Goal: Communication & Community: Answer question/provide support

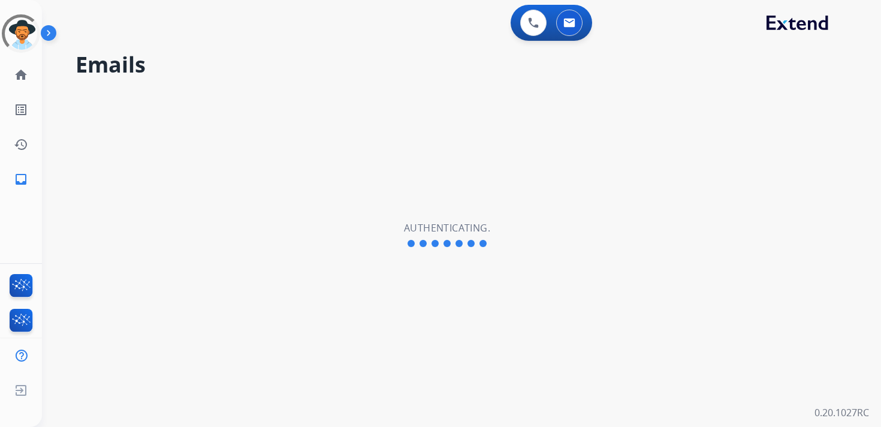
select select "**********"
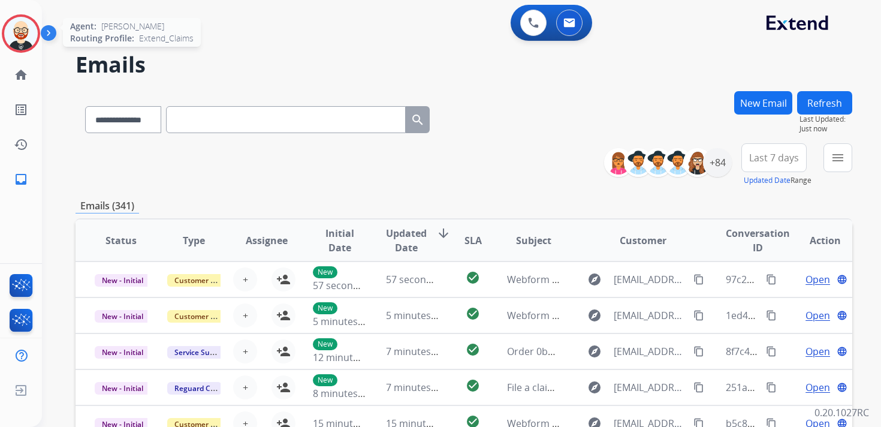
click at [26, 34] on img at bounding box center [21, 34] width 34 height 34
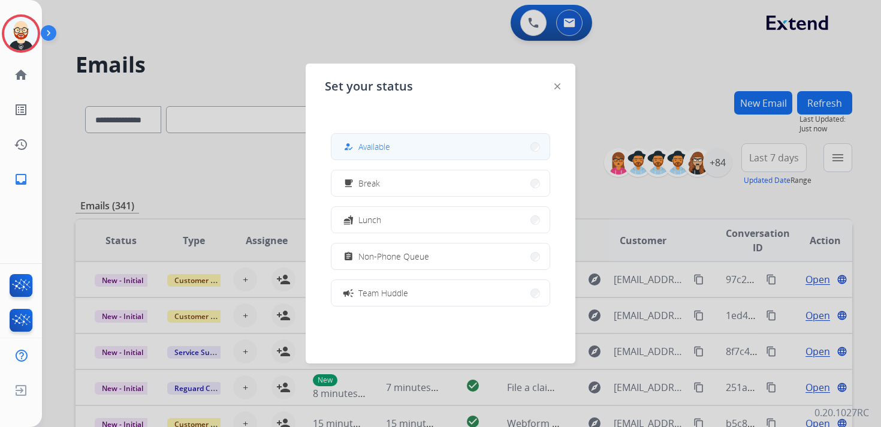
click at [366, 152] on span "Available" at bounding box center [374, 146] width 32 height 13
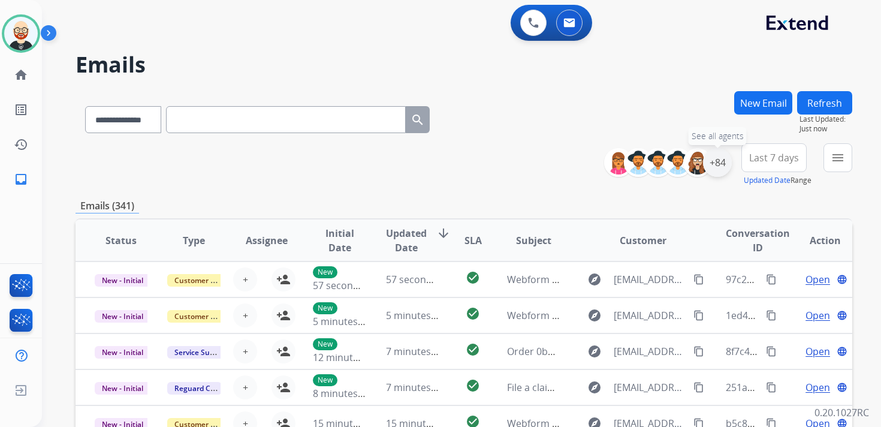
click at [720, 166] on div "+84" at bounding box center [717, 162] width 29 height 29
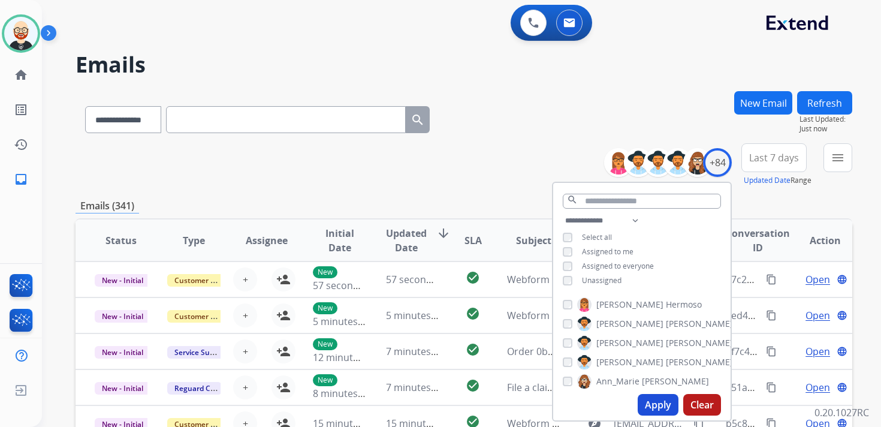
click at [605, 278] on span "Unassigned" at bounding box center [602, 280] width 40 height 10
click at [655, 405] on button "Apply" at bounding box center [657, 405] width 41 height 22
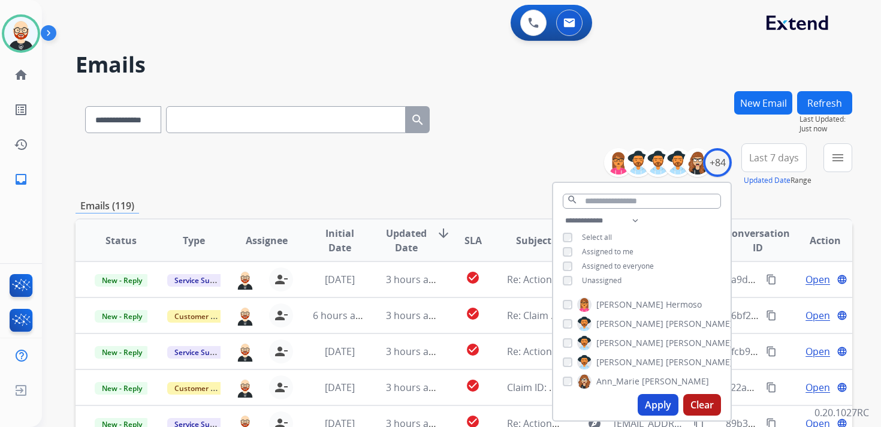
click at [789, 160] on span "Last 7 days" at bounding box center [774, 157] width 50 height 5
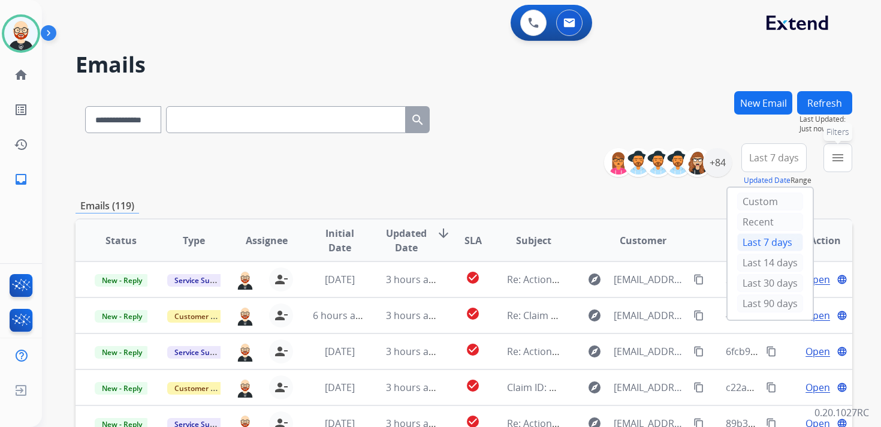
click at [836, 158] on mat-icon "menu" at bounding box center [837, 157] width 14 height 14
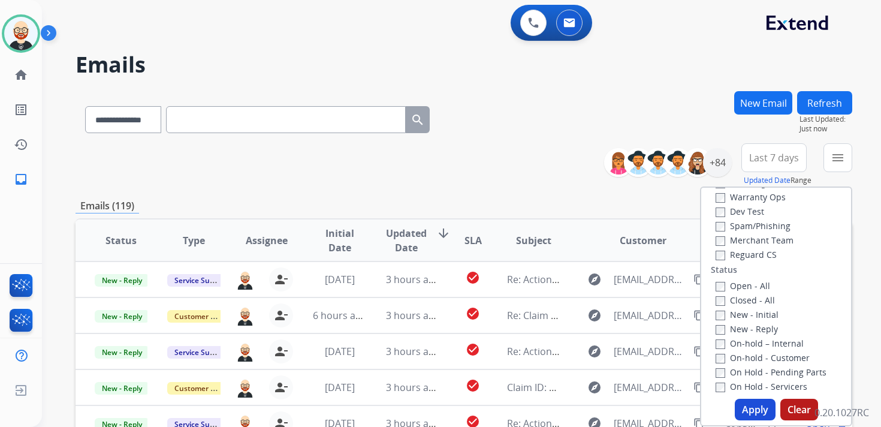
scroll to position [96, 0]
click at [742, 313] on label "New - Initial" at bounding box center [746, 309] width 63 height 11
click at [742, 325] on label "New - Reply" at bounding box center [746, 323] width 62 height 11
click at [748, 404] on button "Apply" at bounding box center [755, 409] width 41 height 22
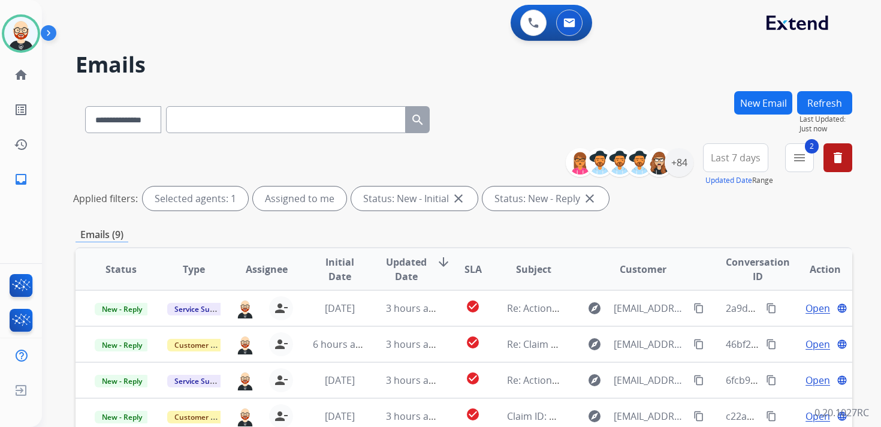
click at [735, 155] on span "Last 7 days" at bounding box center [736, 157] width 50 height 5
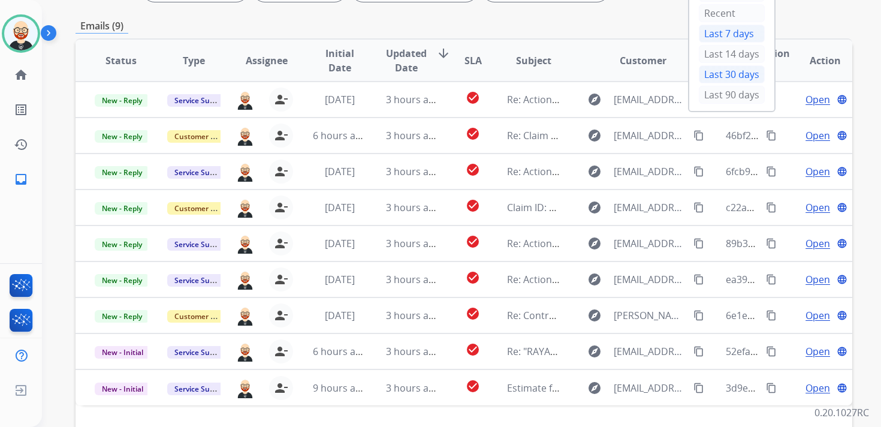
scroll to position [225, 0]
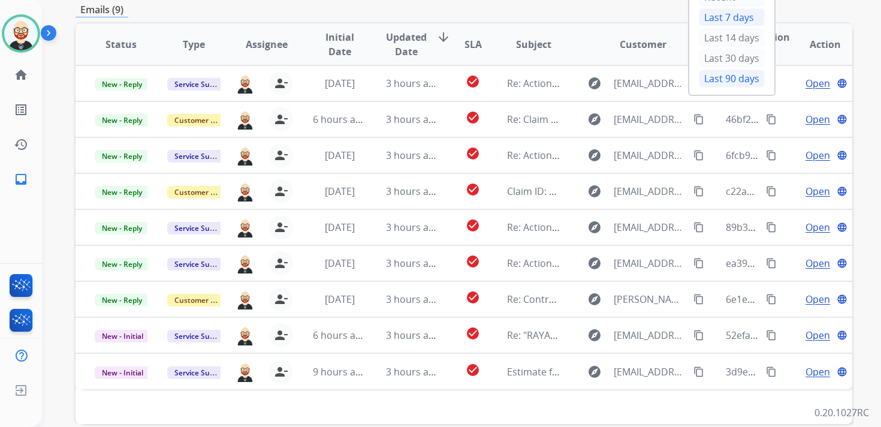
click at [720, 71] on div "Last 90 days" at bounding box center [732, 79] width 66 height 18
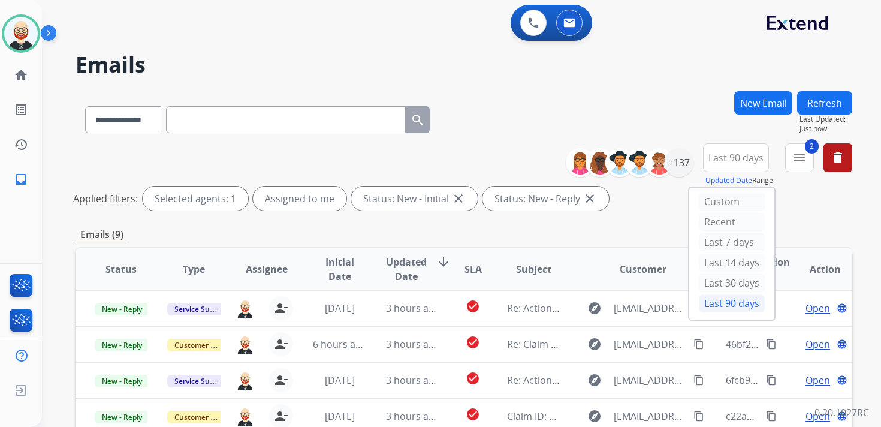
click at [603, 220] on div "**********" at bounding box center [463, 401] width 776 height 620
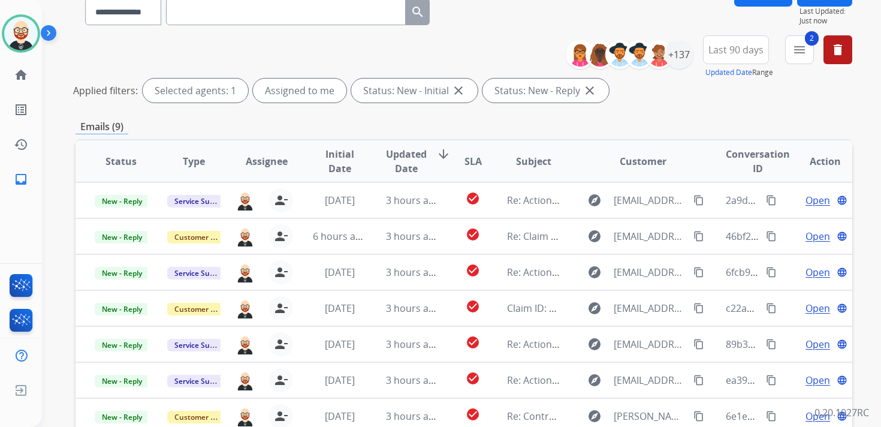
scroll to position [120, 0]
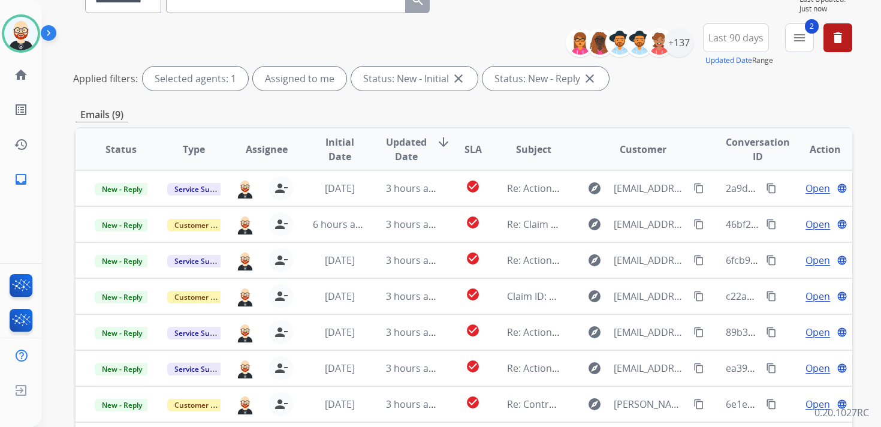
click at [407, 151] on span "Updated Date" at bounding box center [406, 149] width 41 height 29
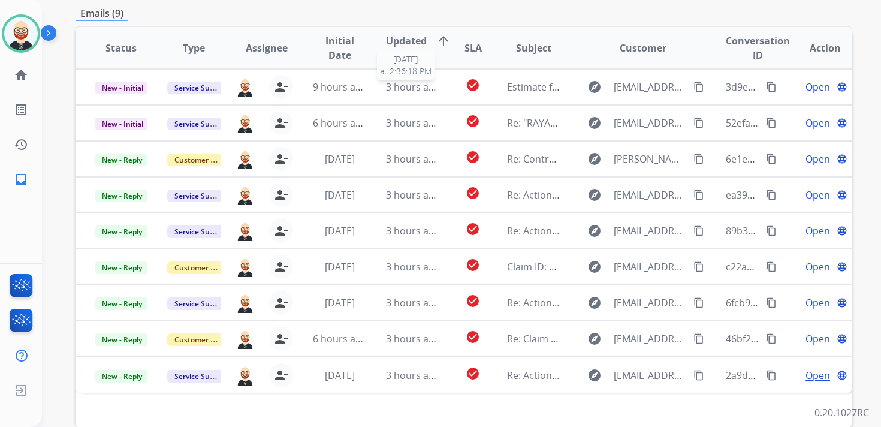
scroll to position [218, 0]
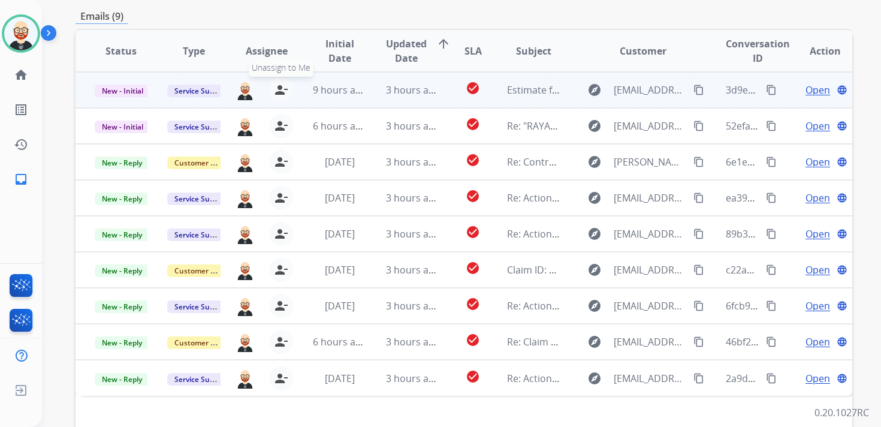
click at [281, 93] on mat-icon "person_remove" at bounding box center [281, 90] width 14 height 14
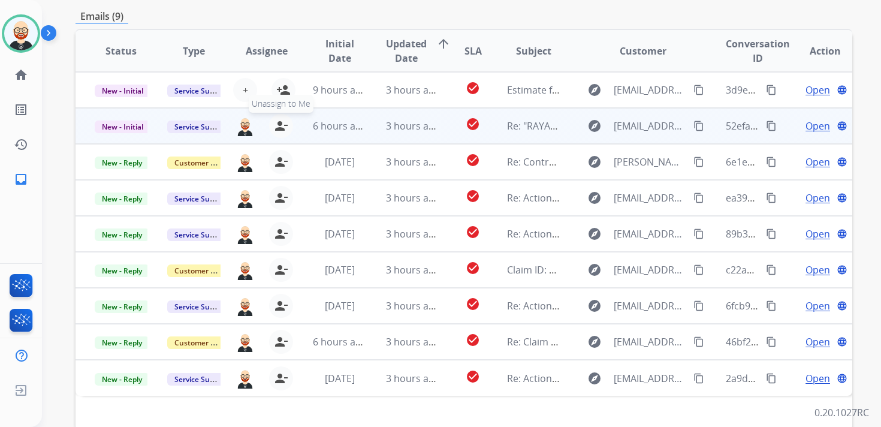
click at [279, 120] on mat-icon "person_remove" at bounding box center [281, 126] width 14 height 14
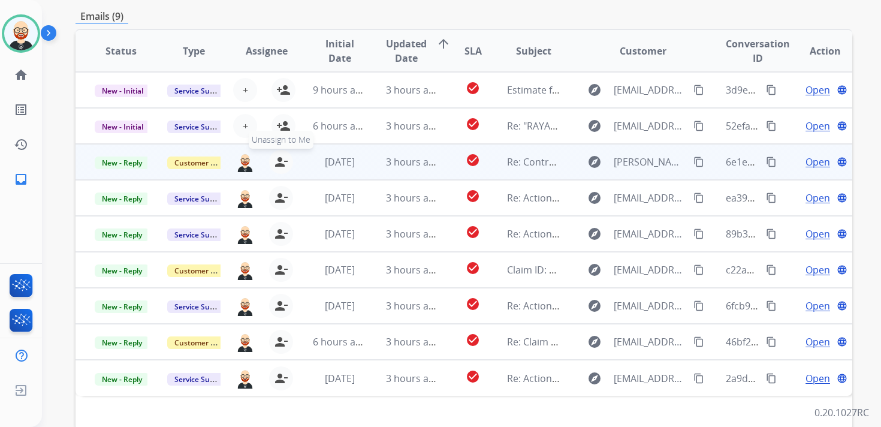
click at [279, 161] on mat-icon "person_remove" at bounding box center [281, 162] width 14 height 14
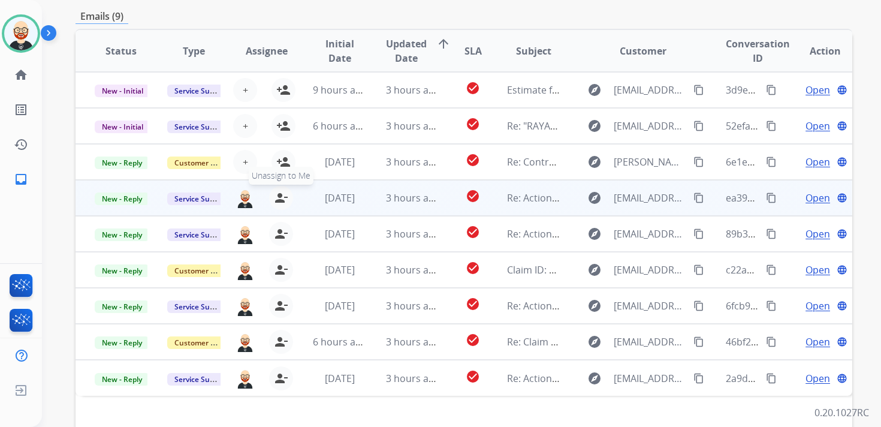
click at [280, 195] on mat-icon "person_remove" at bounding box center [281, 198] width 14 height 14
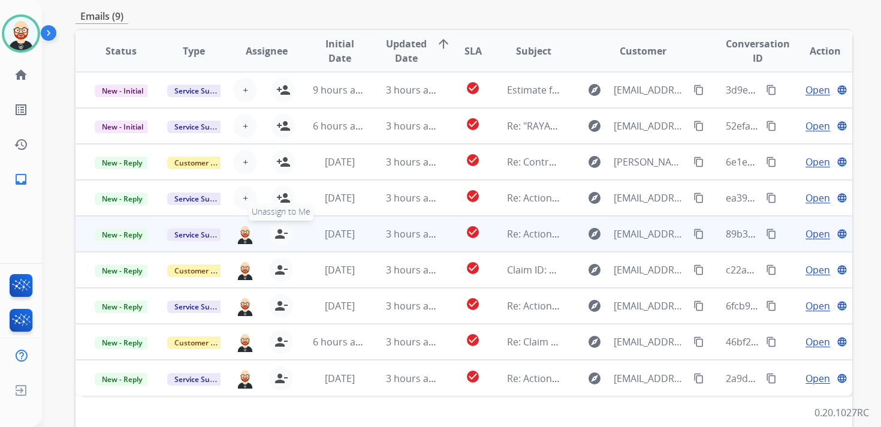
click at [280, 235] on mat-icon "person_remove" at bounding box center [281, 233] width 14 height 14
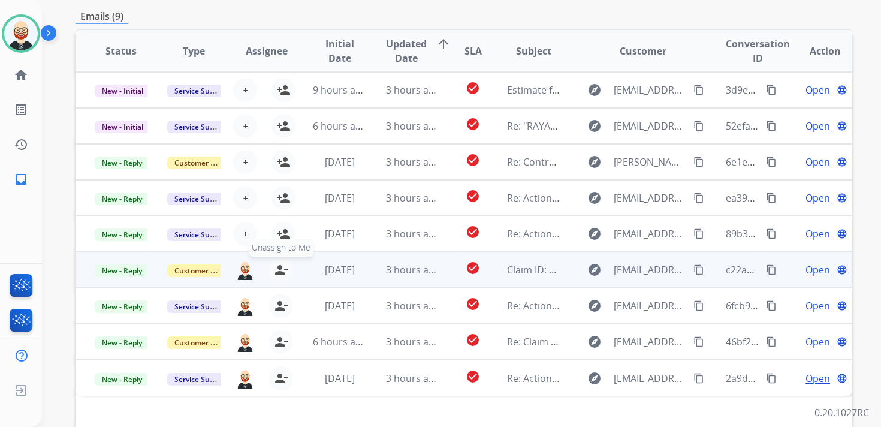
click at [279, 267] on mat-icon "person_remove" at bounding box center [281, 269] width 14 height 14
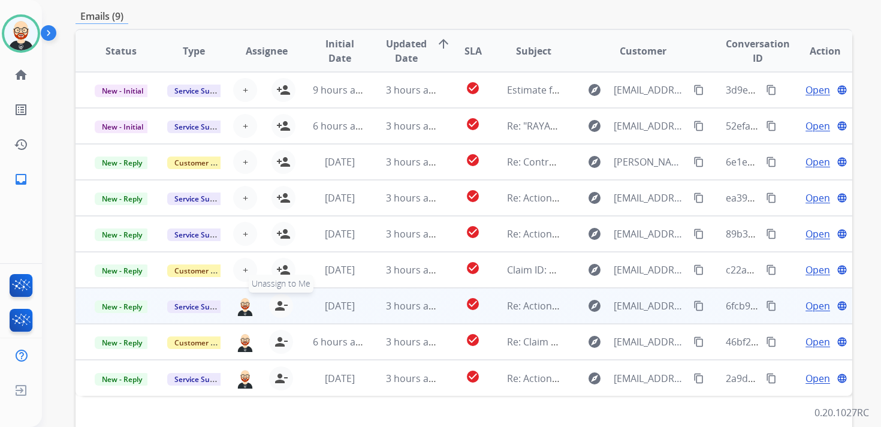
click at [279, 308] on mat-icon "person_remove" at bounding box center [281, 305] width 14 height 14
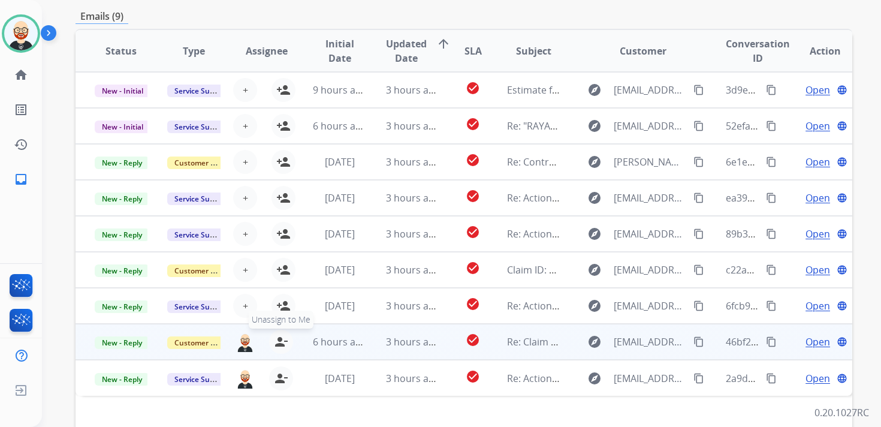
click at [279, 346] on mat-icon "person_remove" at bounding box center [281, 341] width 14 height 14
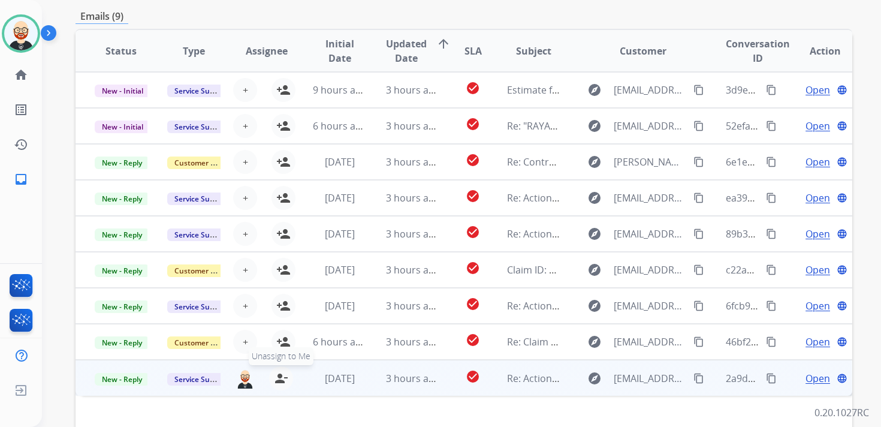
click at [279, 379] on mat-icon "person_remove" at bounding box center [281, 378] width 14 height 14
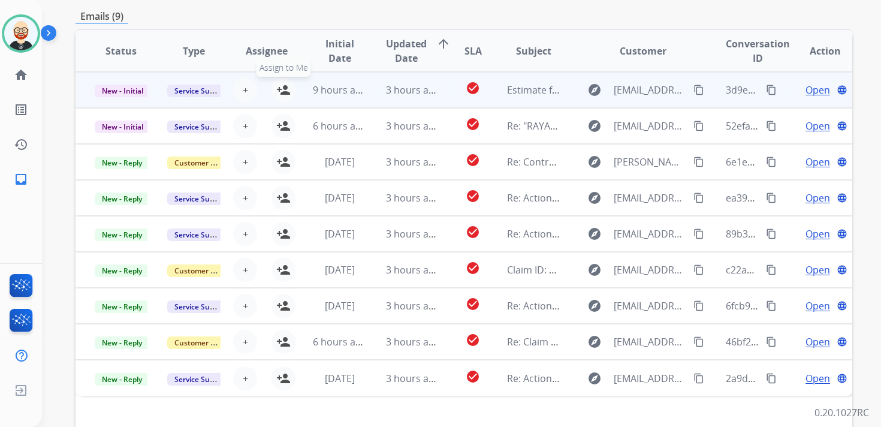
click at [283, 92] on mat-icon "person_add" at bounding box center [283, 90] width 14 height 14
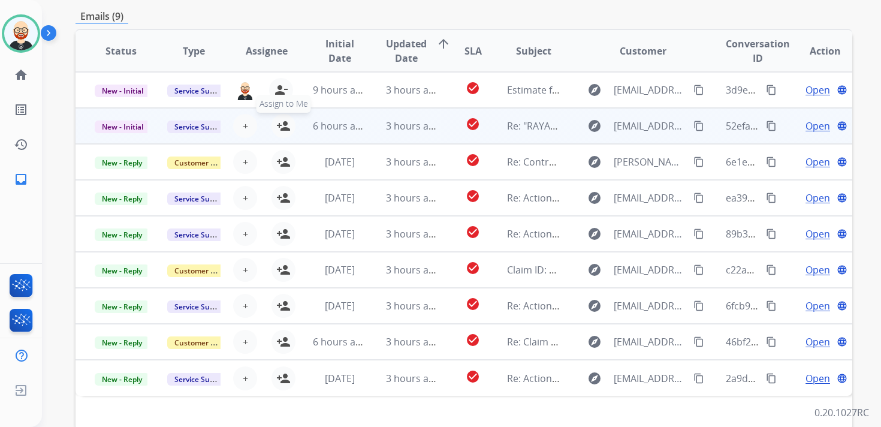
click at [283, 126] on mat-icon "person_add" at bounding box center [283, 126] width 14 height 14
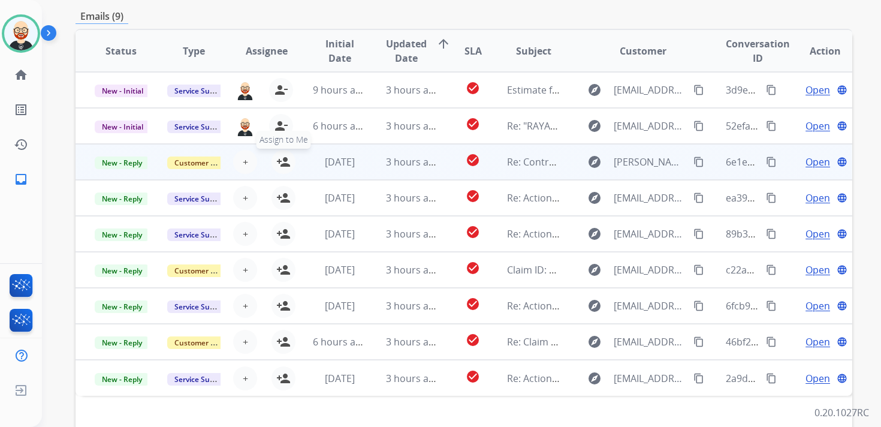
click at [283, 159] on mat-icon "person_add" at bounding box center [283, 162] width 14 height 14
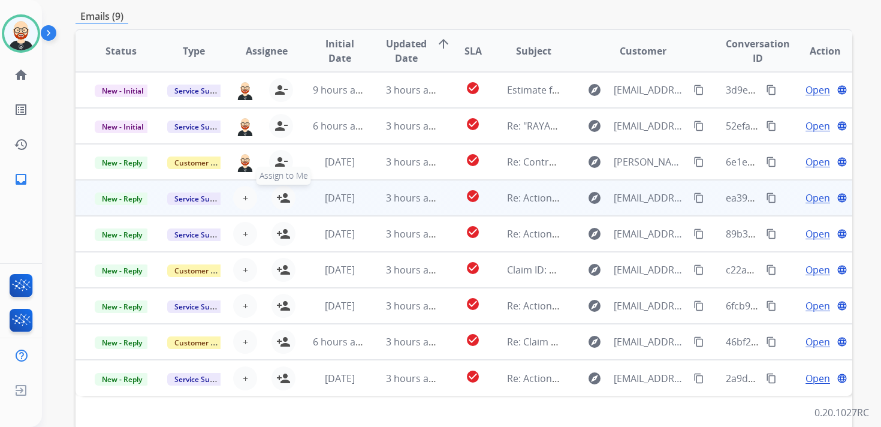
click at [283, 198] on mat-icon "person_add" at bounding box center [283, 198] width 14 height 14
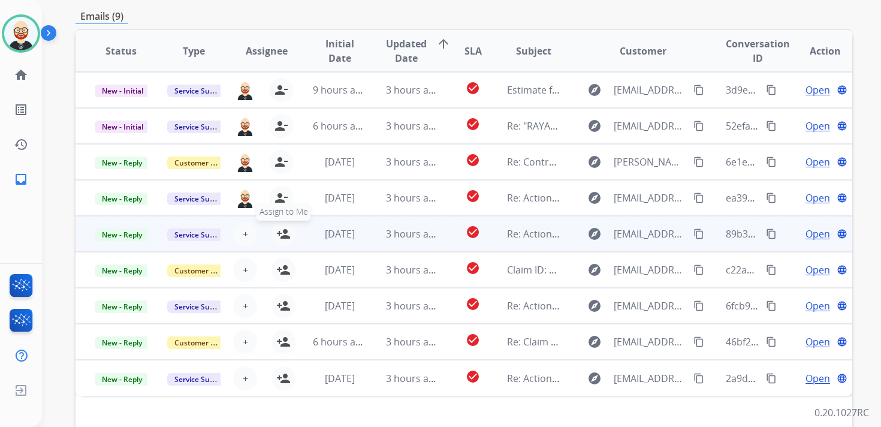
click at [282, 234] on mat-icon "person_add" at bounding box center [283, 233] width 14 height 14
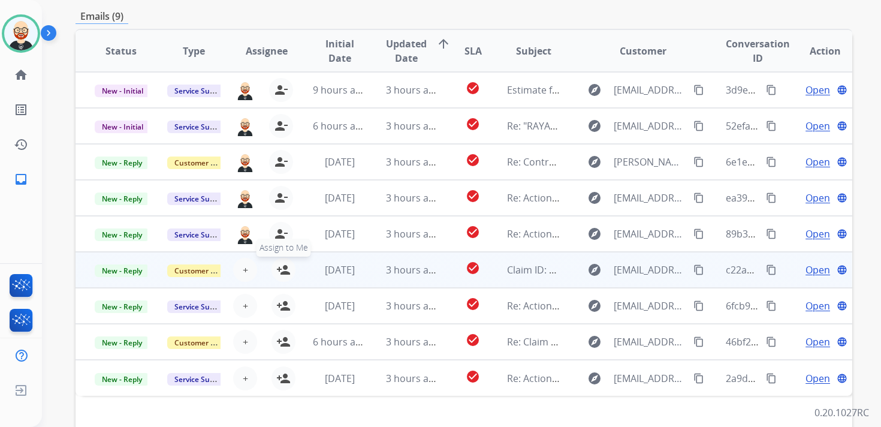
click at [282, 269] on mat-icon "person_add" at bounding box center [283, 269] width 14 height 14
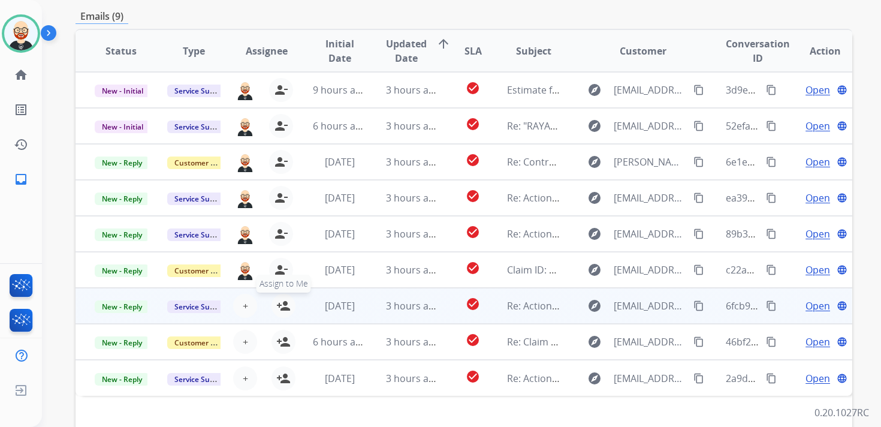
click at [282, 301] on mat-icon "person_add" at bounding box center [283, 305] width 14 height 14
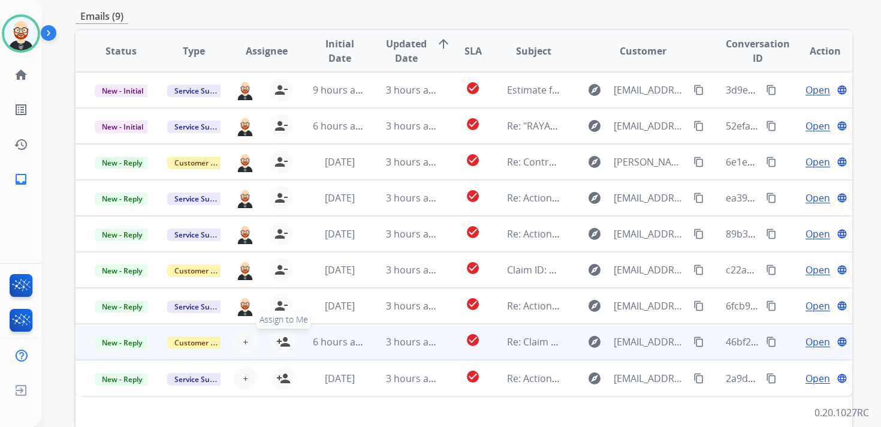
click at [280, 337] on mat-icon "person_add" at bounding box center [283, 341] width 14 height 14
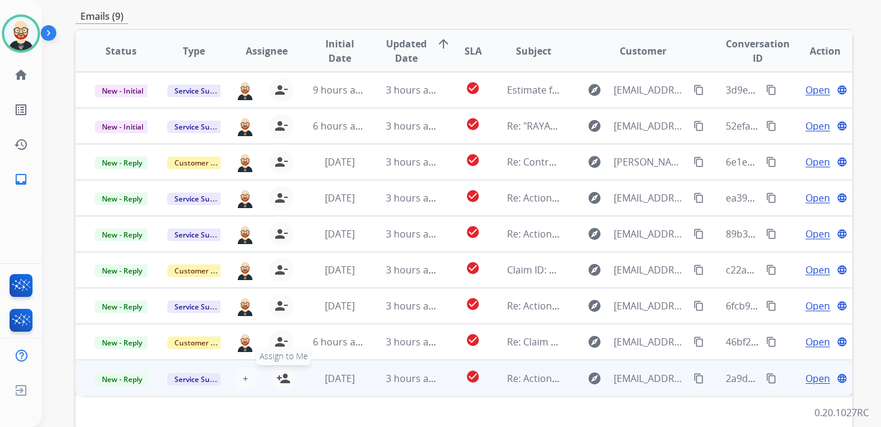
click at [280, 377] on mat-icon "person_add" at bounding box center [283, 378] width 14 height 14
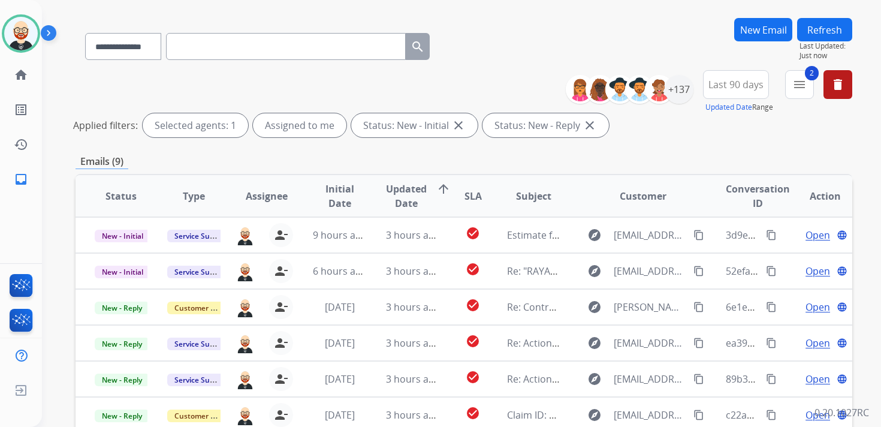
scroll to position [0, 0]
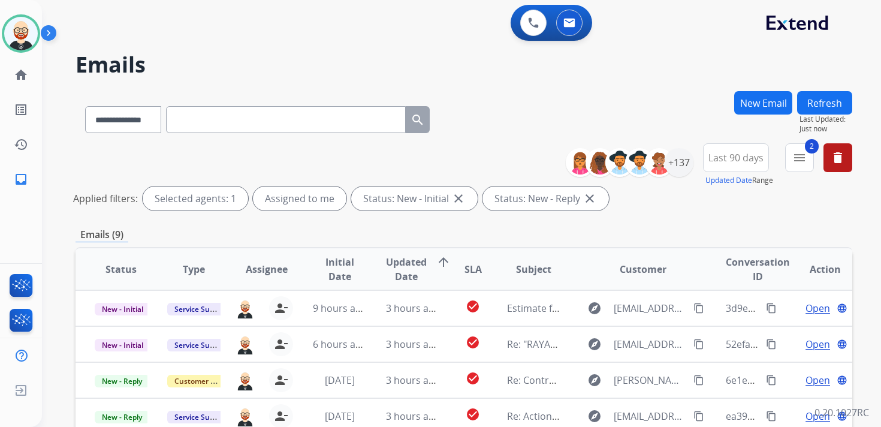
click at [816, 103] on button "Refresh" at bounding box center [824, 102] width 55 height 23
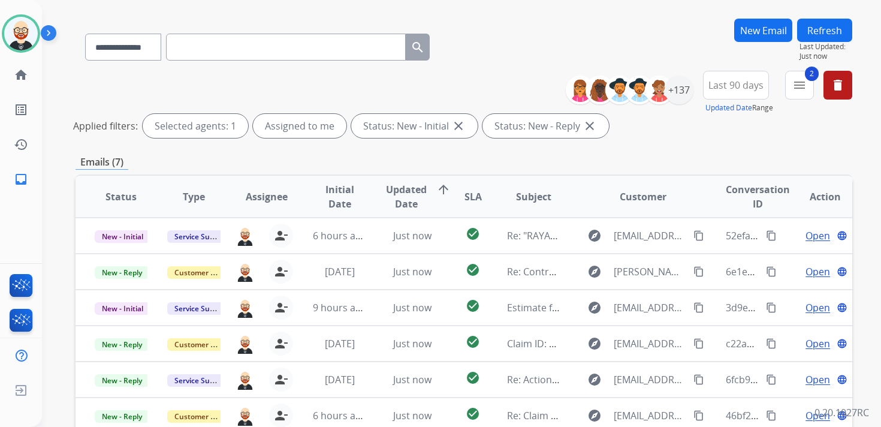
scroll to position [70, 0]
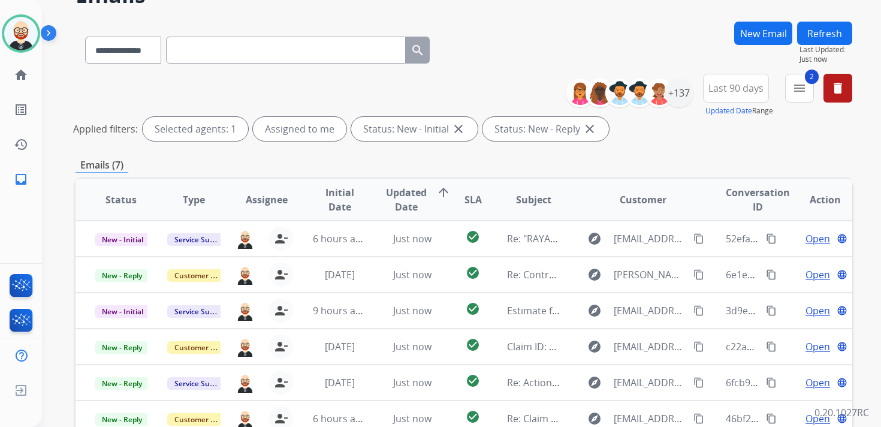
click at [826, 35] on button "Refresh" at bounding box center [824, 33] width 55 height 23
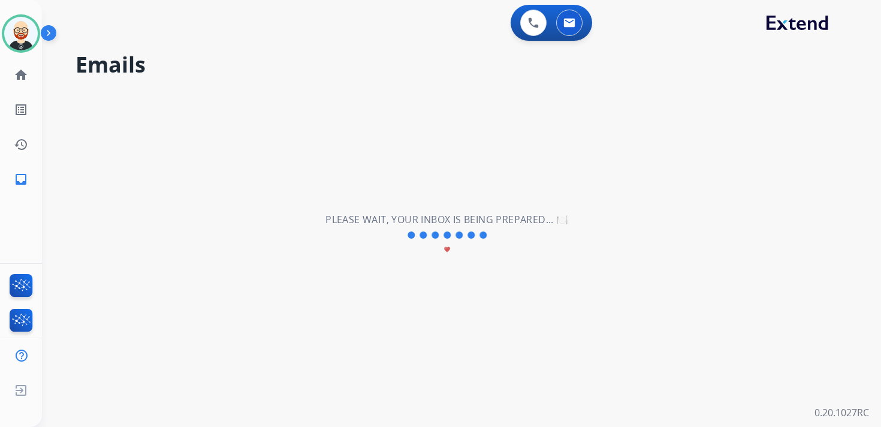
scroll to position [0, 0]
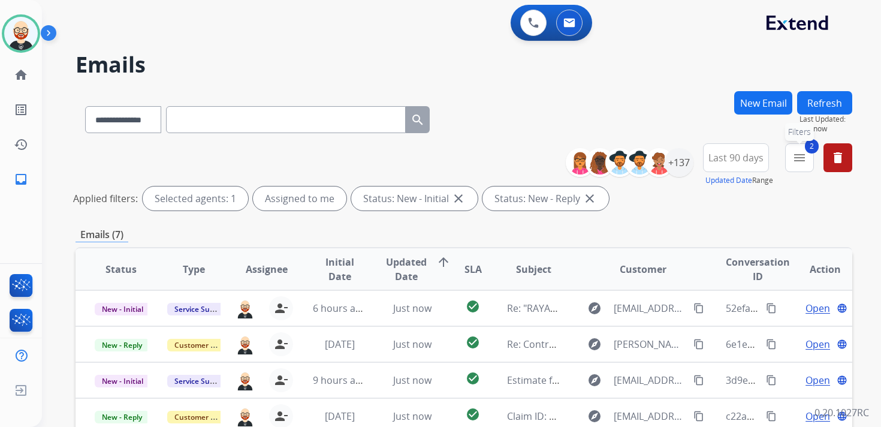
click at [796, 155] on mat-icon "menu" at bounding box center [799, 157] width 14 height 14
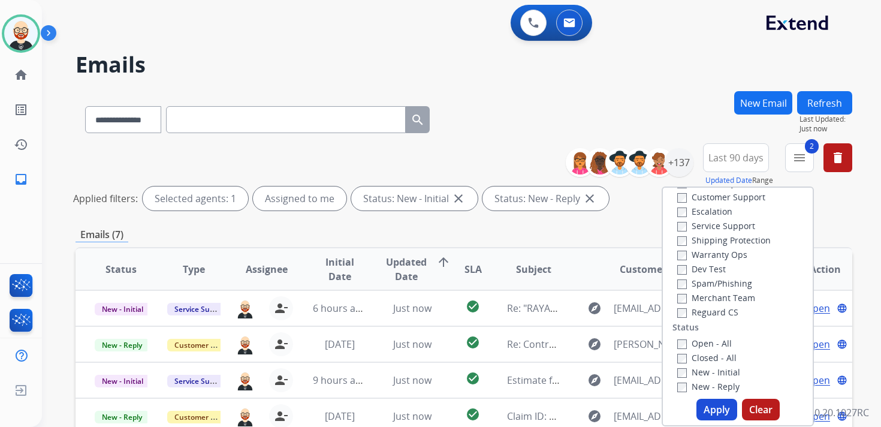
scroll to position [34, 0]
click at [739, 226] on label "Service Support" at bounding box center [716, 225] width 78 height 11
click at [705, 410] on button "Apply" at bounding box center [716, 409] width 41 height 22
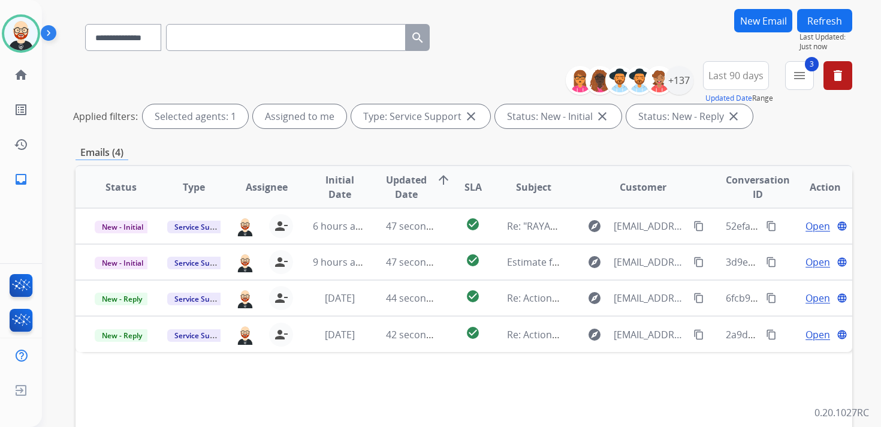
scroll to position [80, 0]
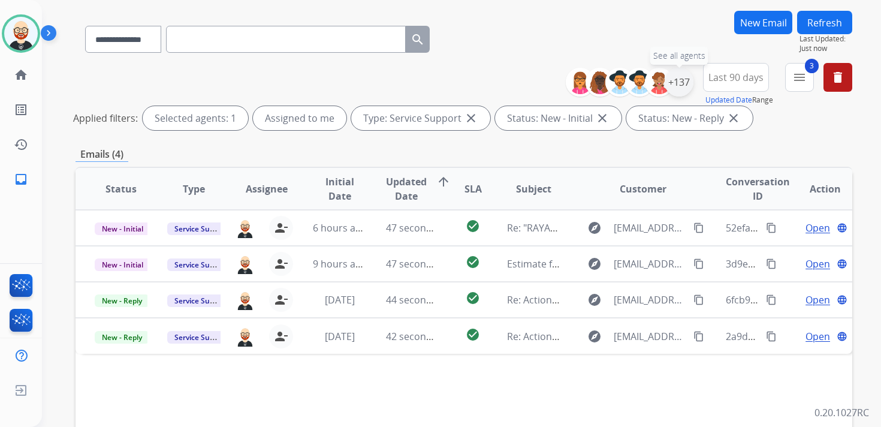
click at [683, 83] on div "+137" at bounding box center [678, 82] width 29 height 29
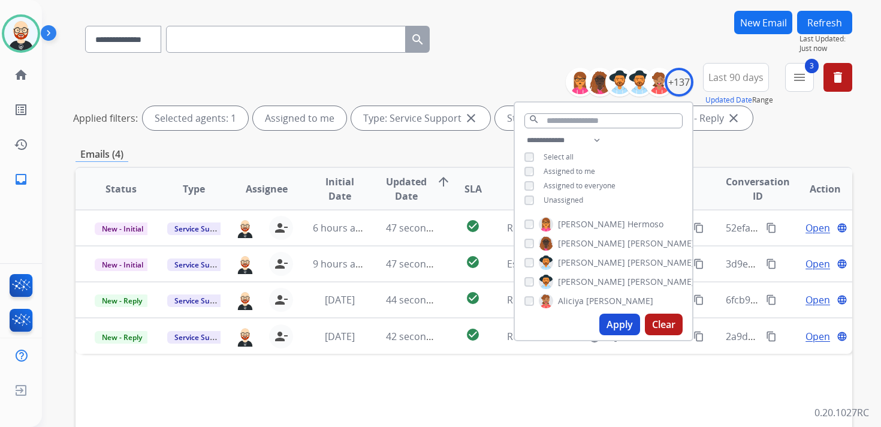
click at [572, 199] on span "Unassigned" at bounding box center [563, 200] width 40 height 10
click at [612, 319] on button "Apply" at bounding box center [619, 324] width 41 height 22
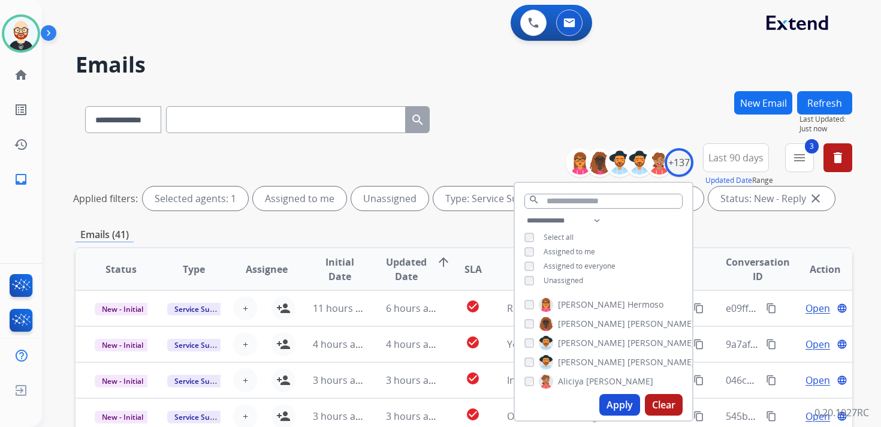
click at [742, 229] on div "Emails (41)" at bounding box center [463, 234] width 776 height 15
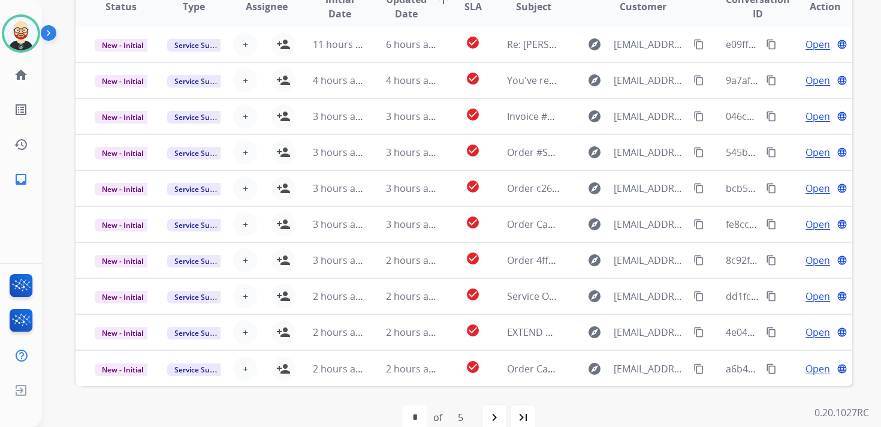
scroll to position [272, 0]
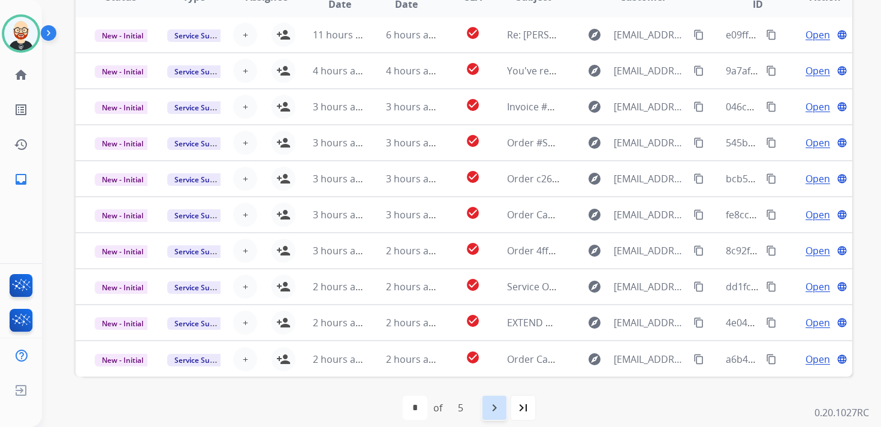
click at [495, 401] on mat-icon "navigate_next" at bounding box center [494, 407] width 14 height 14
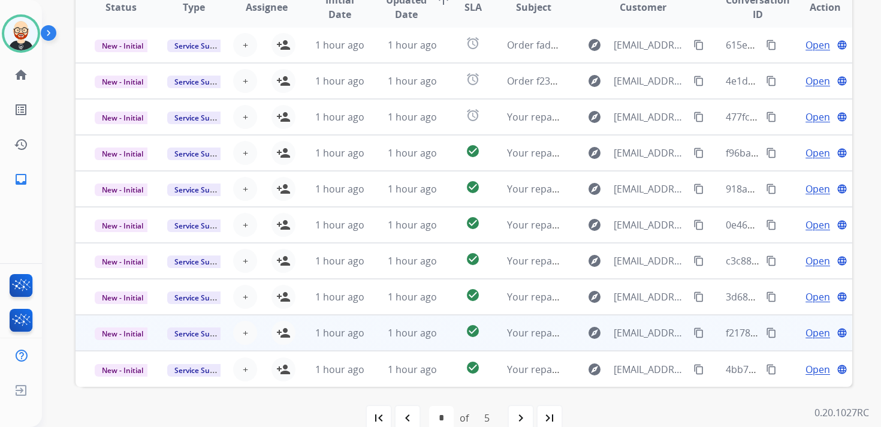
scroll to position [264, 0]
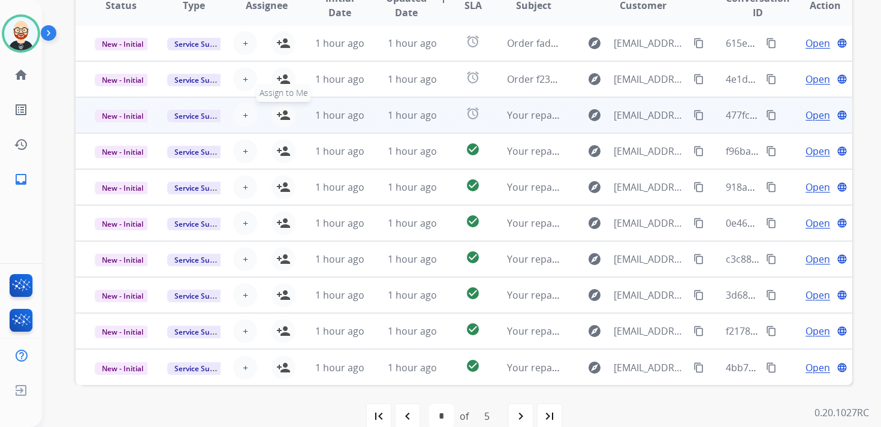
click at [284, 115] on mat-icon "person_add" at bounding box center [283, 115] width 14 height 14
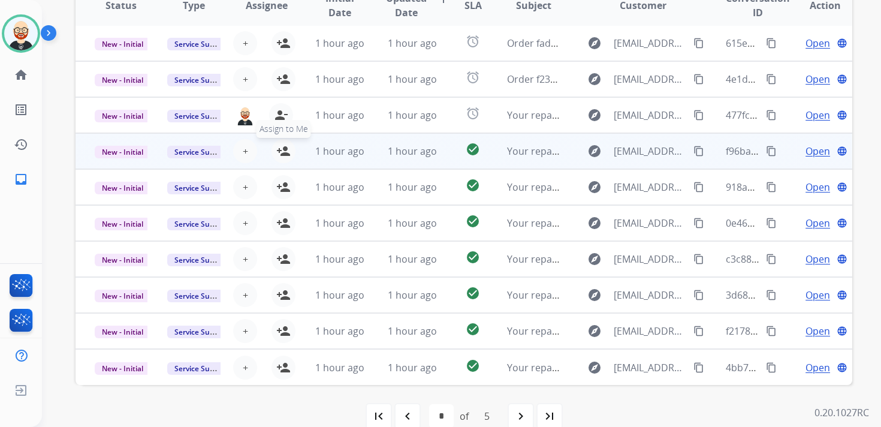
click at [285, 150] on mat-icon "person_add" at bounding box center [283, 151] width 14 height 14
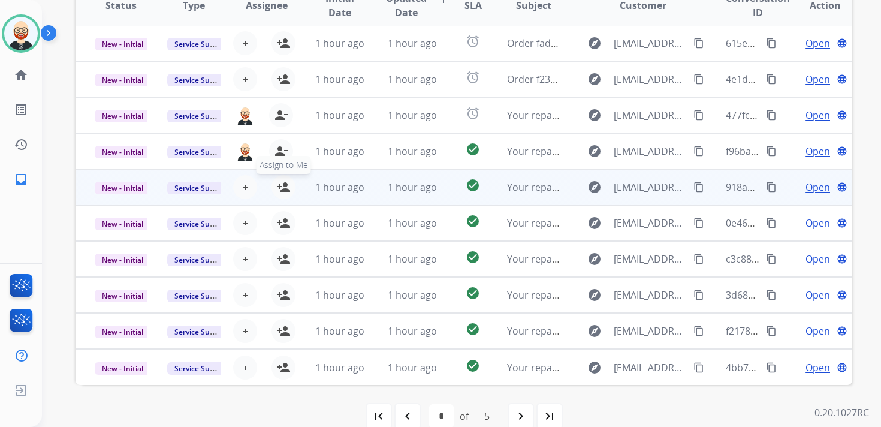
click at [285, 180] on mat-icon "person_add" at bounding box center [283, 187] width 14 height 14
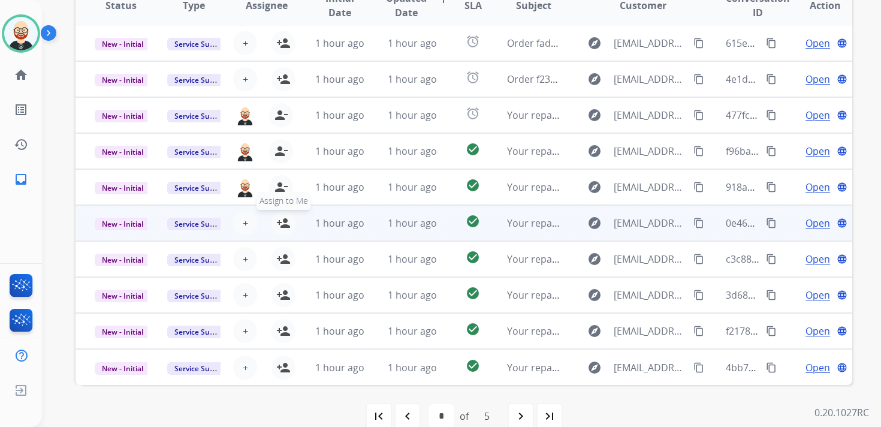
click at [286, 221] on mat-icon "person_add" at bounding box center [283, 223] width 14 height 14
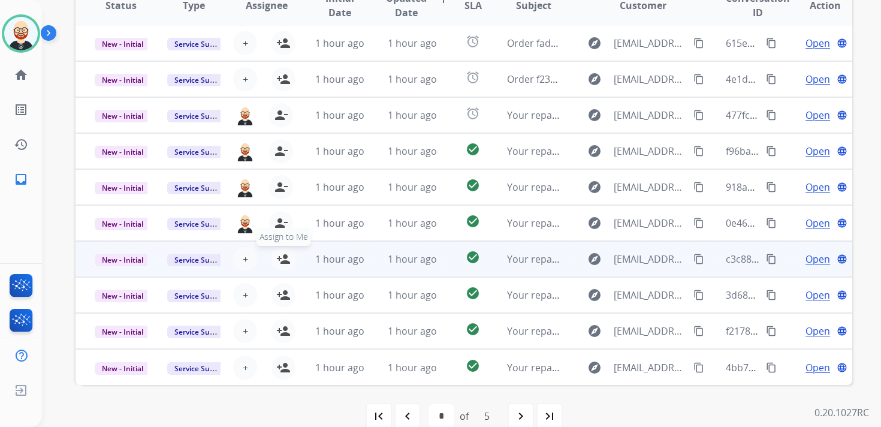
click at [286, 255] on mat-icon "person_add" at bounding box center [283, 259] width 14 height 14
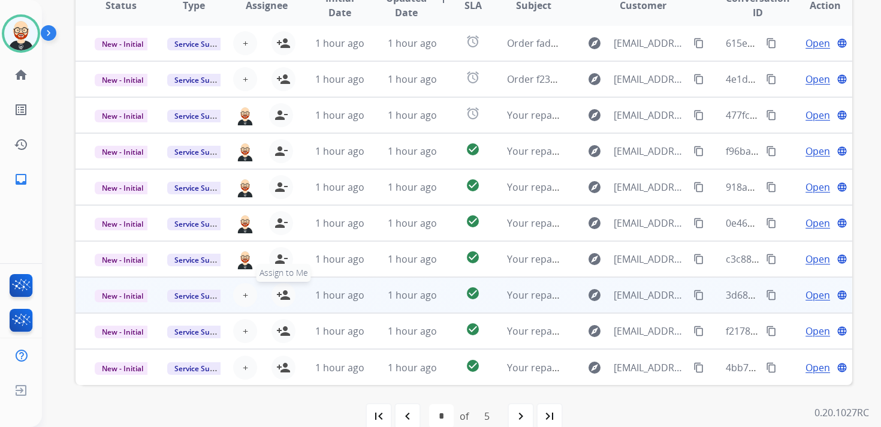
click at [282, 306] on button "person_add Assign to Me" at bounding box center [283, 295] width 24 height 24
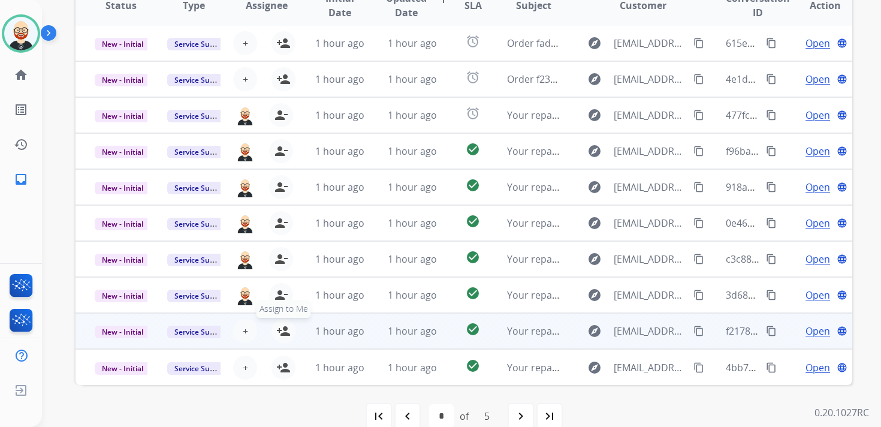
click at [282, 330] on mat-icon "person_add" at bounding box center [283, 331] width 14 height 14
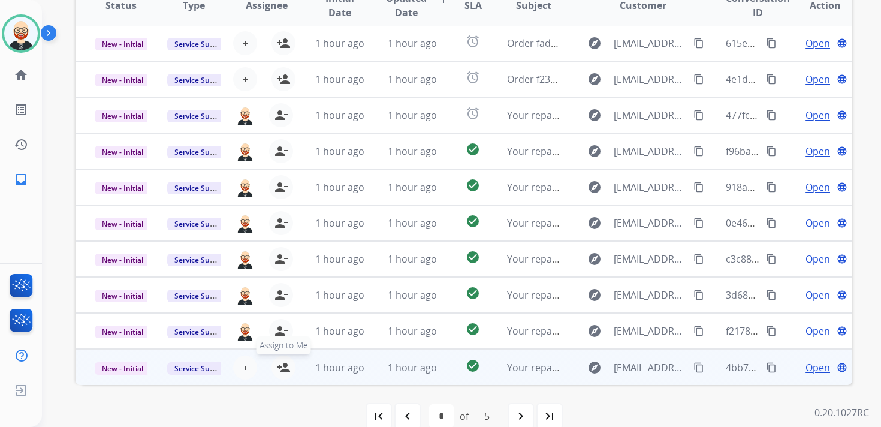
click at [282, 365] on mat-icon "person_add" at bounding box center [283, 367] width 14 height 14
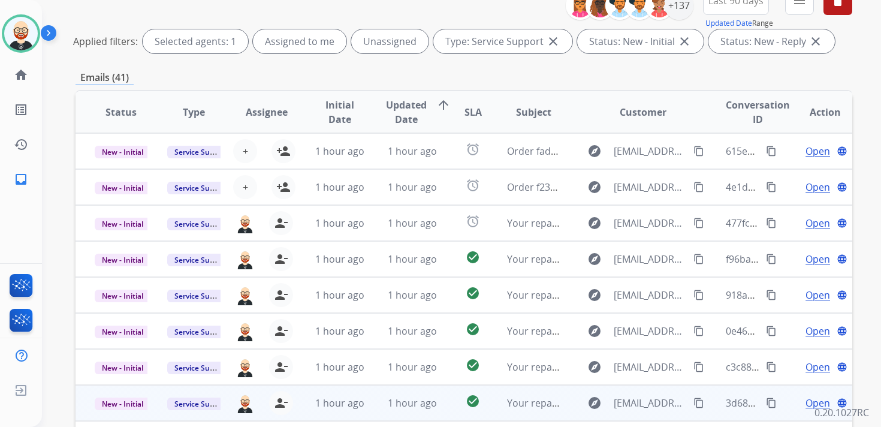
scroll to position [0, 0]
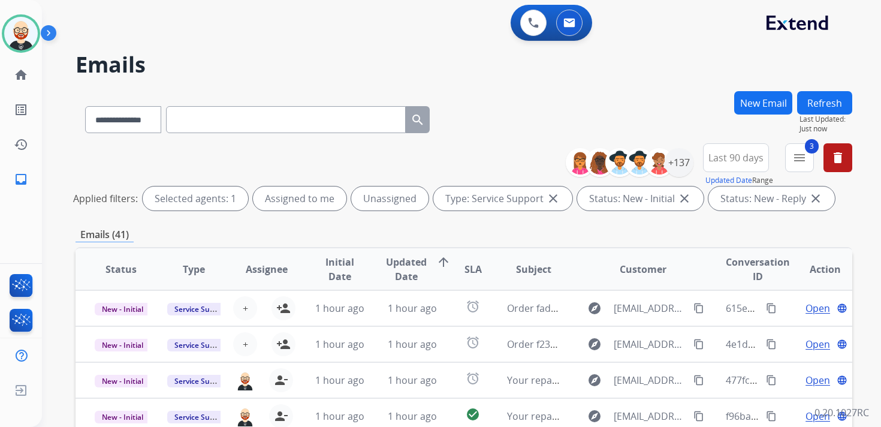
click at [817, 108] on button "Refresh" at bounding box center [824, 102] width 55 height 23
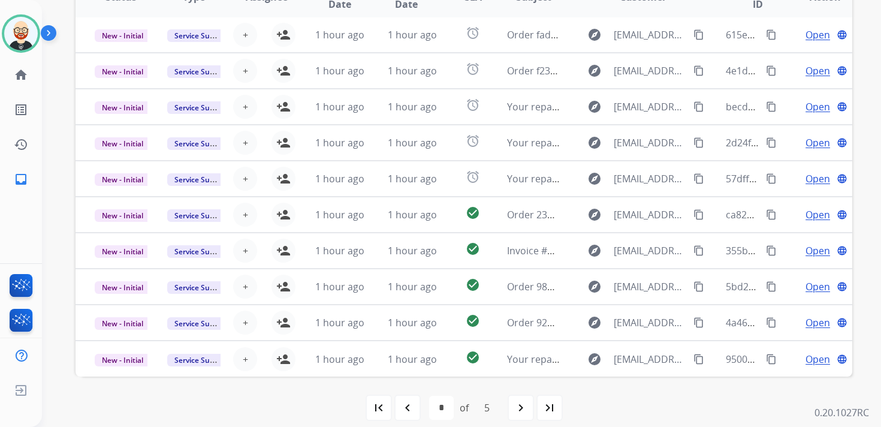
scroll to position [284, 0]
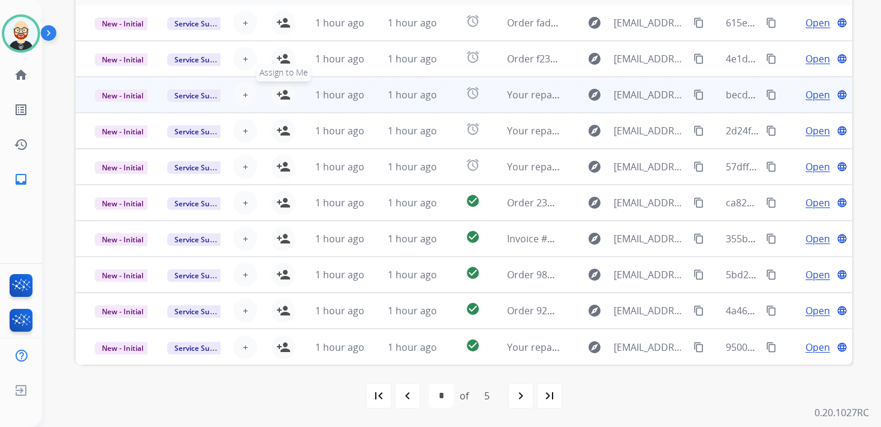
click at [282, 98] on mat-icon "person_add" at bounding box center [283, 94] width 14 height 14
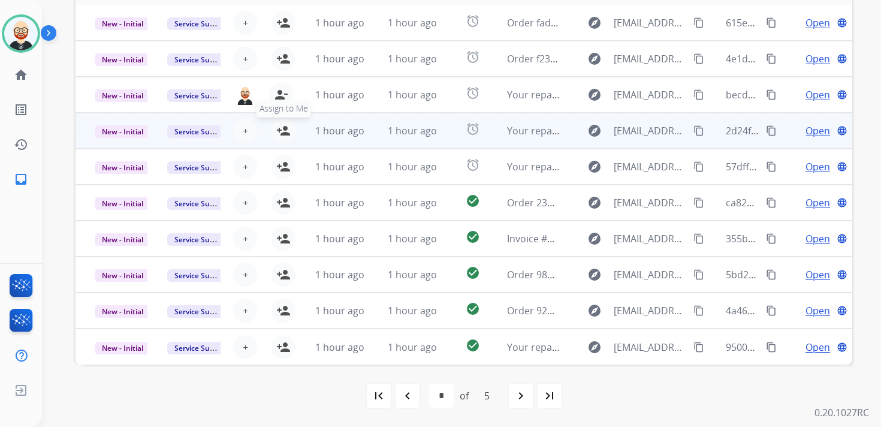
click at [278, 126] on mat-icon "person_add" at bounding box center [283, 130] width 14 height 14
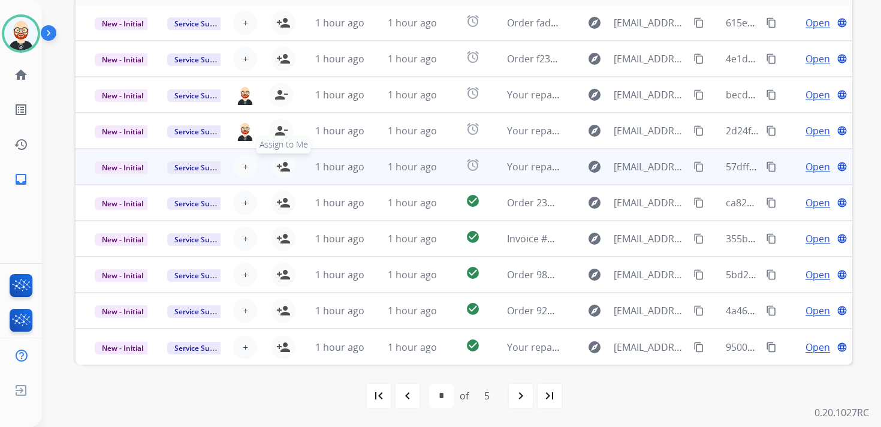
click at [282, 166] on mat-icon "person_add" at bounding box center [283, 166] width 14 height 14
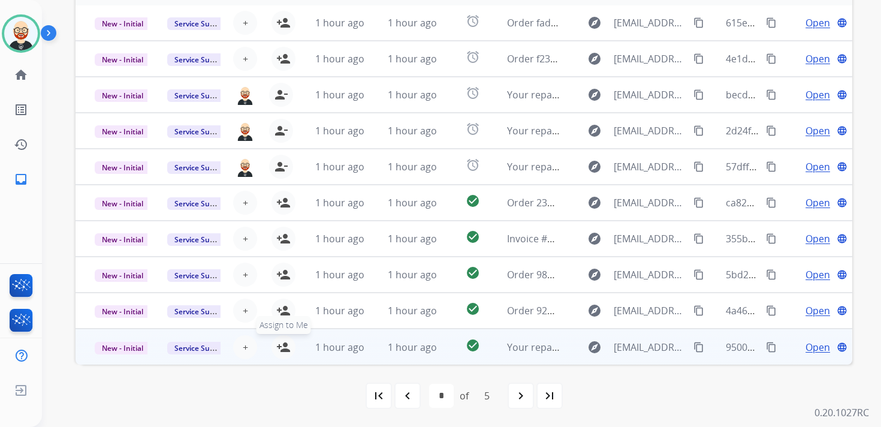
click at [286, 346] on mat-icon "person_add" at bounding box center [283, 347] width 14 height 14
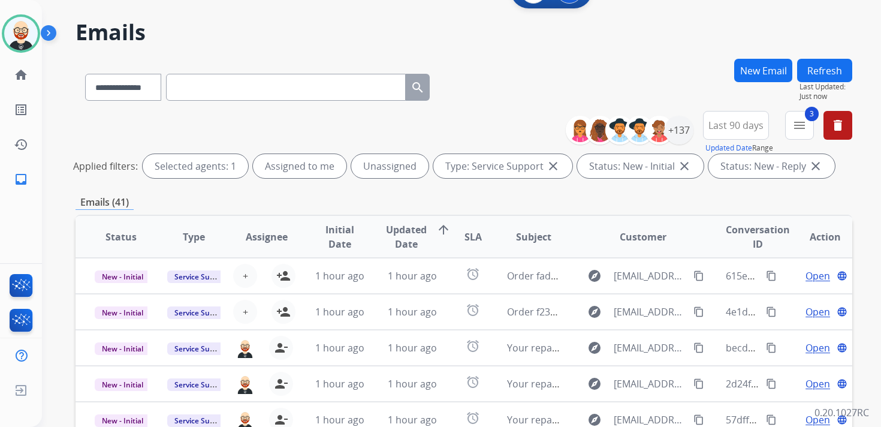
scroll to position [0, 0]
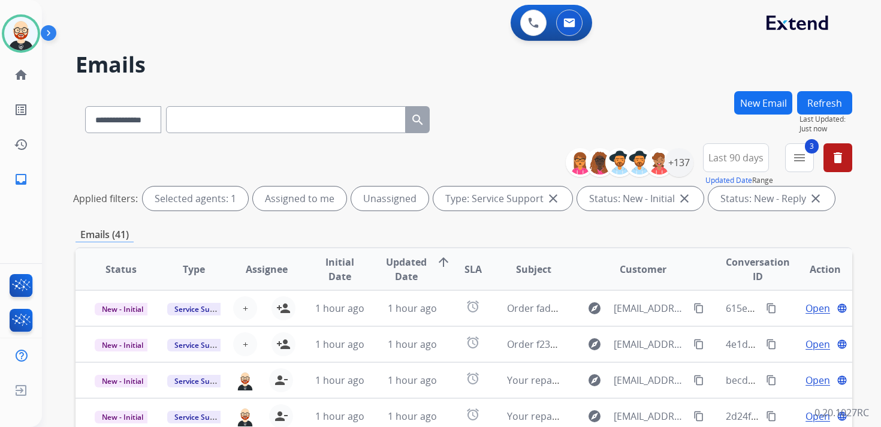
click at [834, 100] on button "Refresh" at bounding box center [824, 102] width 55 height 23
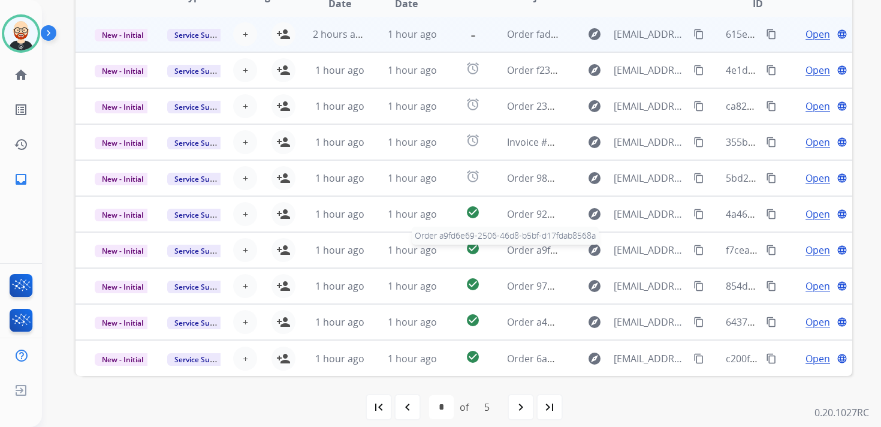
scroll to position [284, 0]
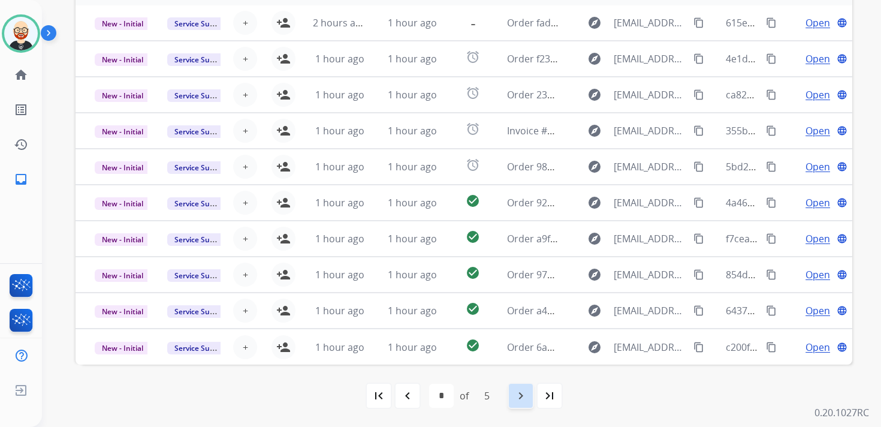
click at [521, 395] on mat-icon "navigate_next" at bounding box center [520, 395] width 14 height 14
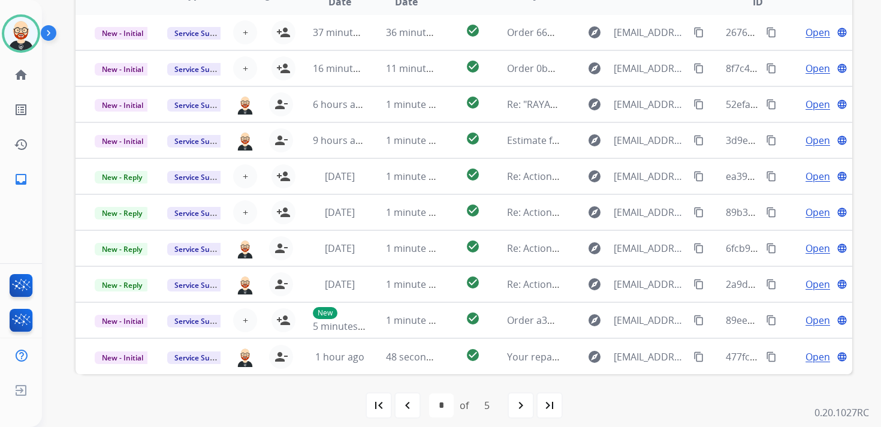
scroll to position [279, 0]
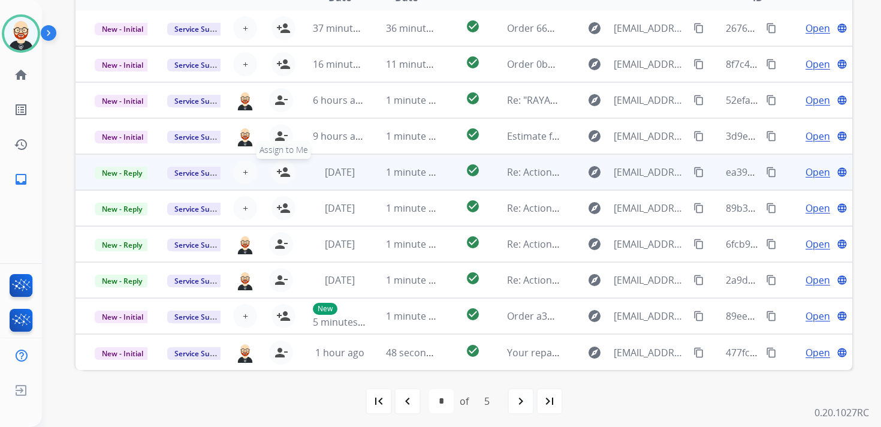
click at [282, 179] on button "person_add Assign to Me" at bounding box center [283, 172] width 24 height 24
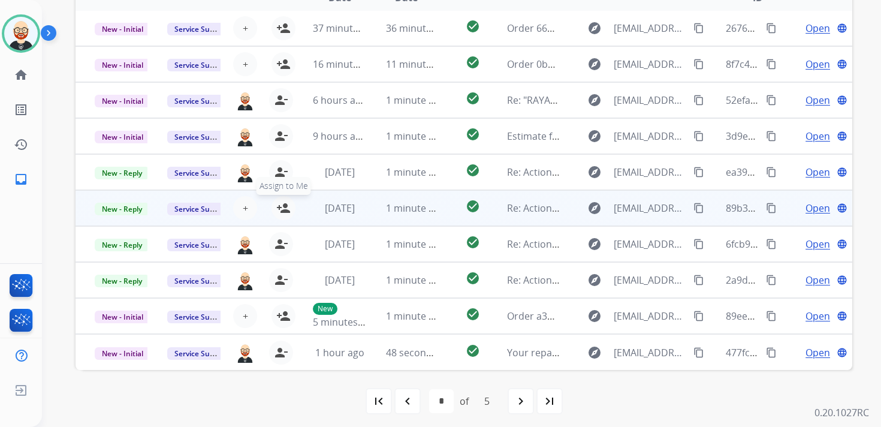
click at [282, 207] on mat-icon "person_add" at bounding box center [283, 208] width 14 height 14
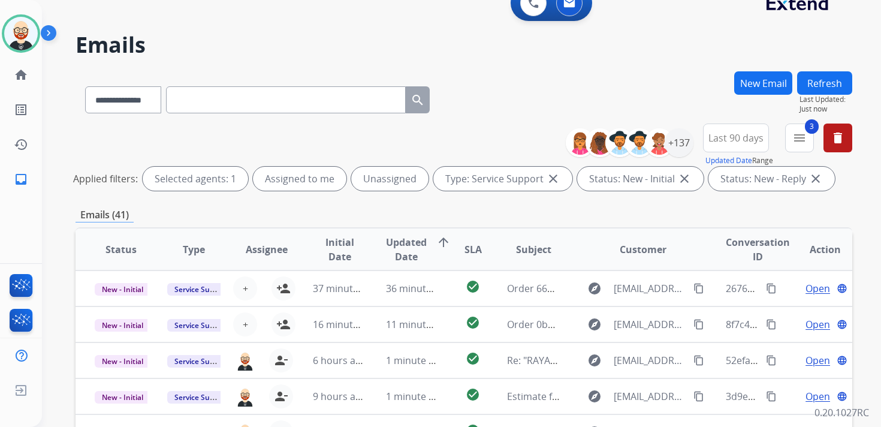
scroll to position [12, 0]
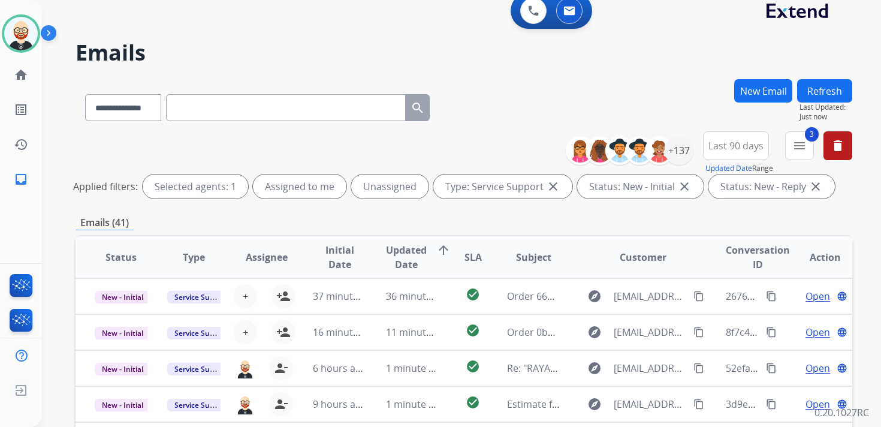
click at [836, 93] on button "Refresh" at bounding box center [824, 90] width 55 height 23
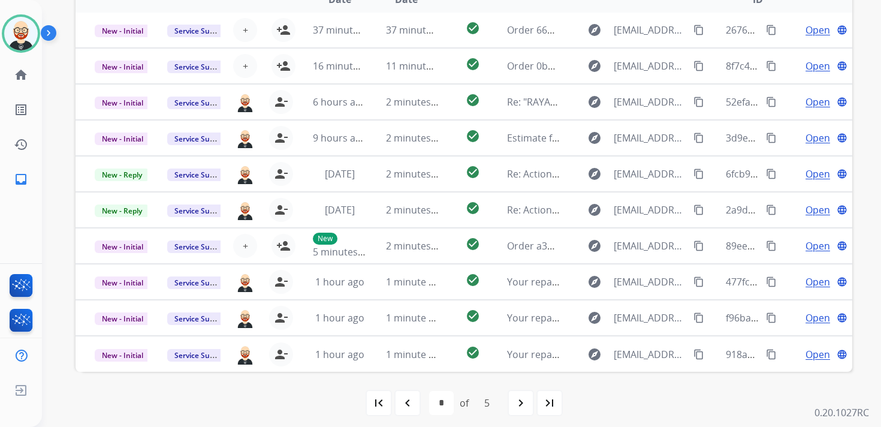
scroll to position [279, 0]
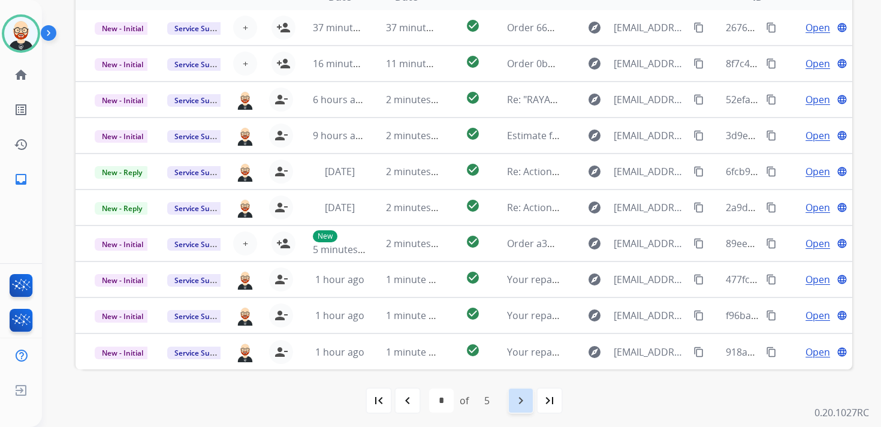
click at [519, 403] on mat-icon "navigate_next" at bounding box center [520, 400] width 14 height 14
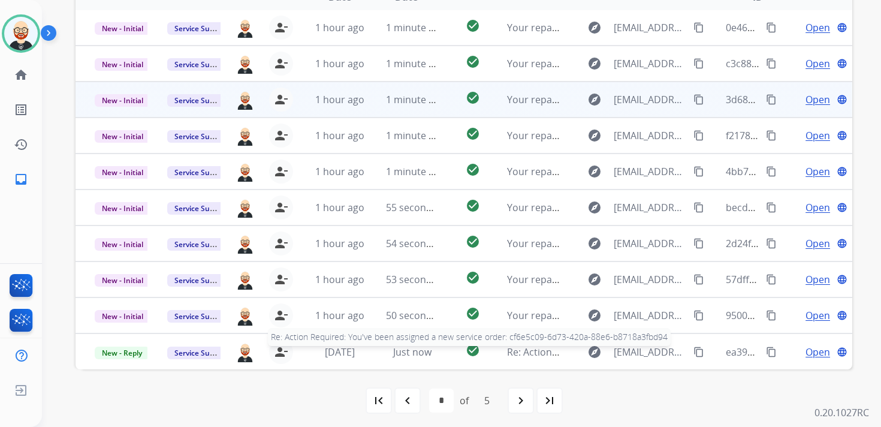
scroll to position [284, 0]
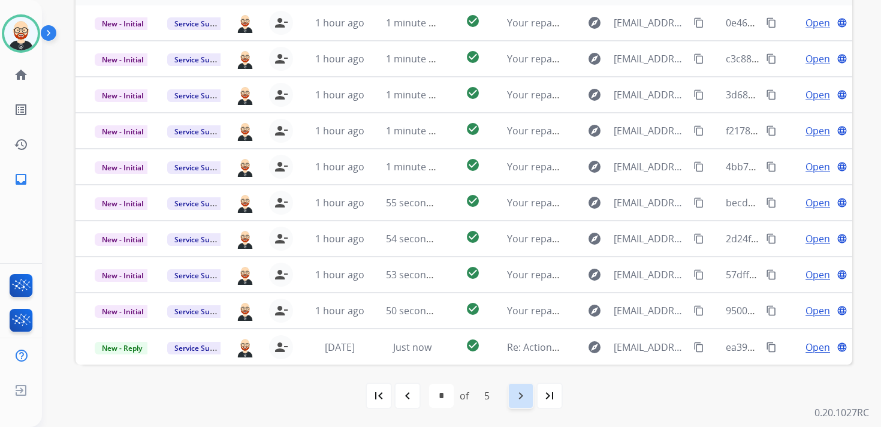
click at [520, 389] on mat-icon "navigate_next" at bounding box center [520, 395] width 14 height 14
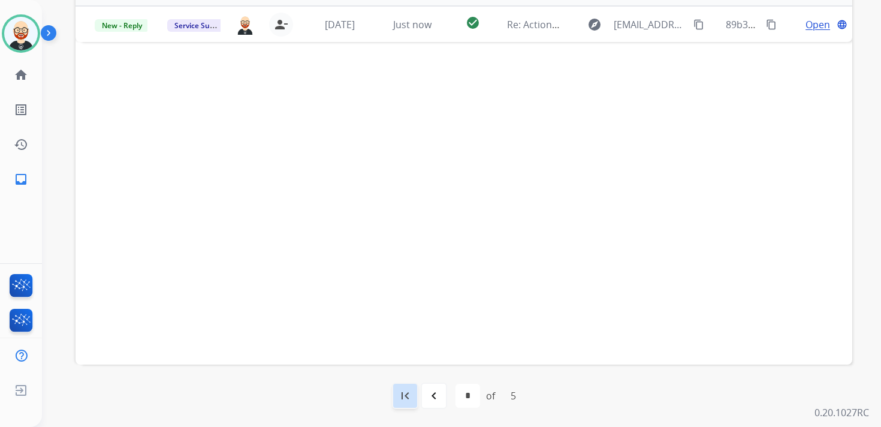
click at [406, 398] on mat-icon "first_page" at bounding box center [405, 395] width 14 height 14
select select "*"
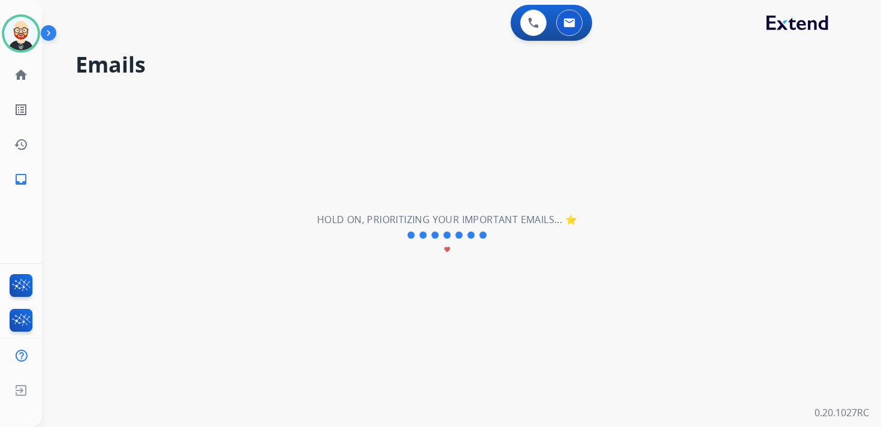
scroll to position [0, 0]
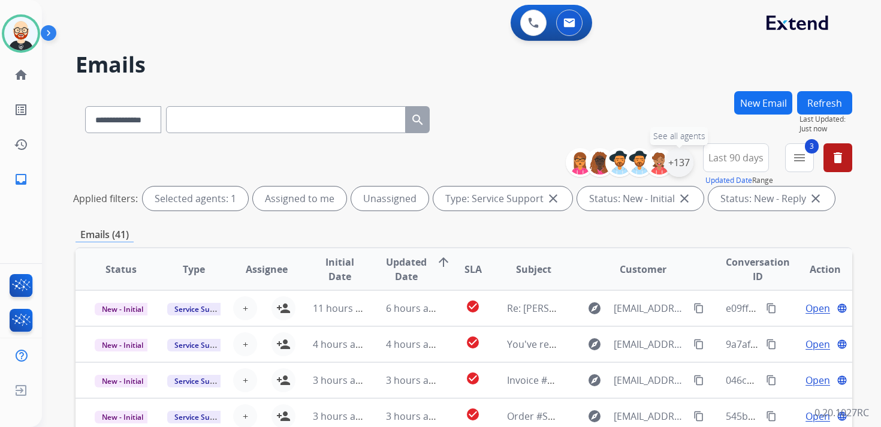
click at [680, 159] on div "+137" at bounding box center [678, 162] width 29 height 29
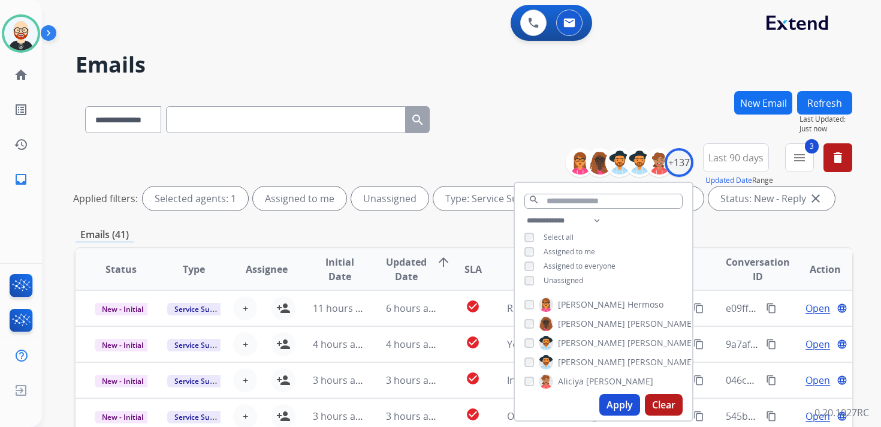
click at [557, 280] on span "Unassigned" at bounding box center [563, 280] width 40 height 10
click at [613, 404] on button "Apply" at bounding box center [619, 405] width 41 height 22
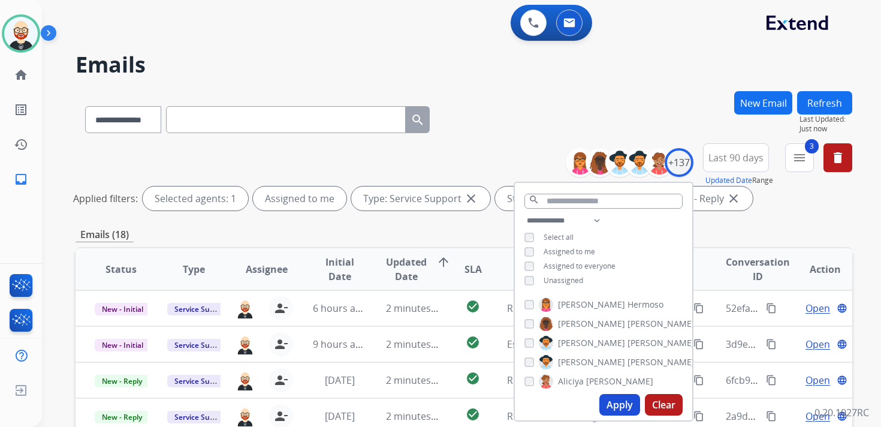
click at [779, 216] on div "**********" at bounding box center [463, 401] width 776 height 620
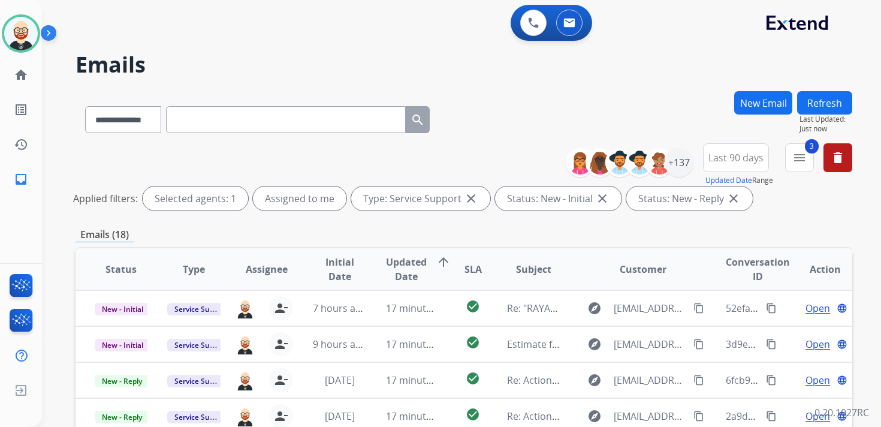
click at [277, 127] on input "text" at bounding box center [286, 119] width 240 height 27
paste input "**********"
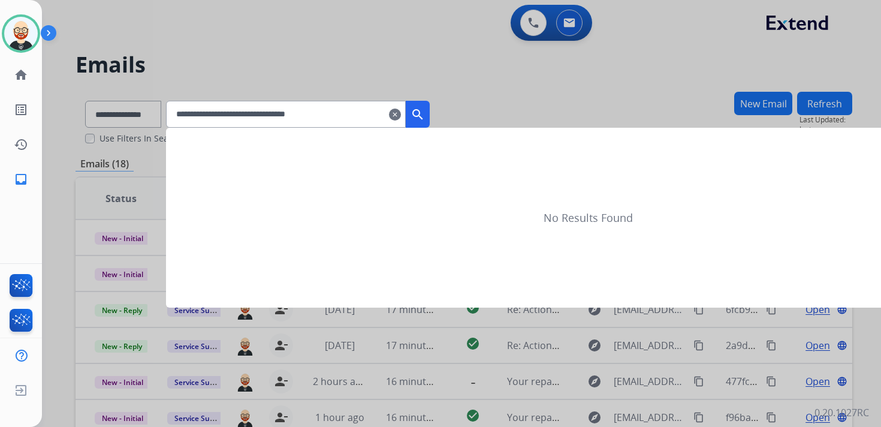
type input "**********"
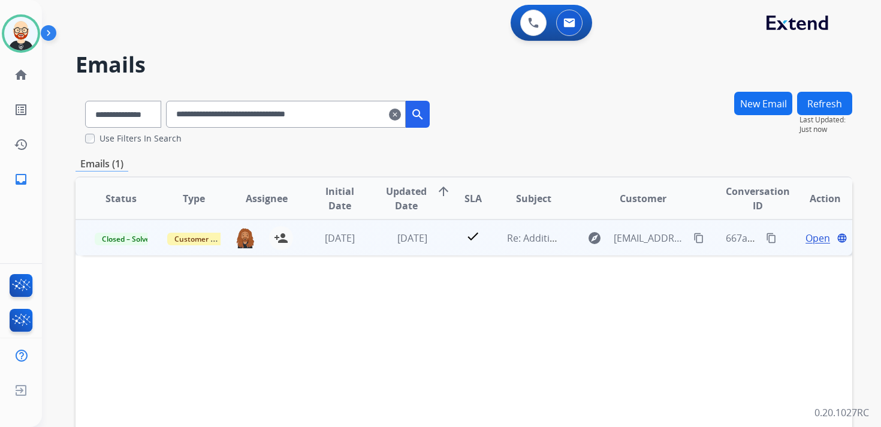
click at [805, 234] on span "Open" at bounding box center [817, 238] width 25 height 14
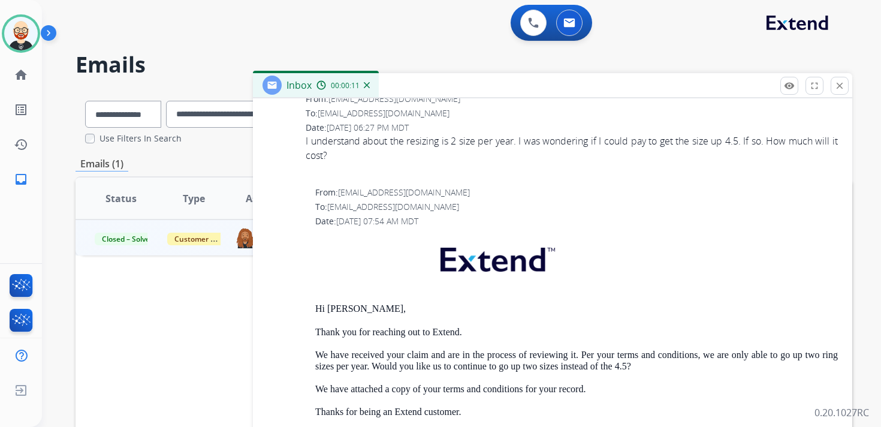
scroll to position [1211, 0]
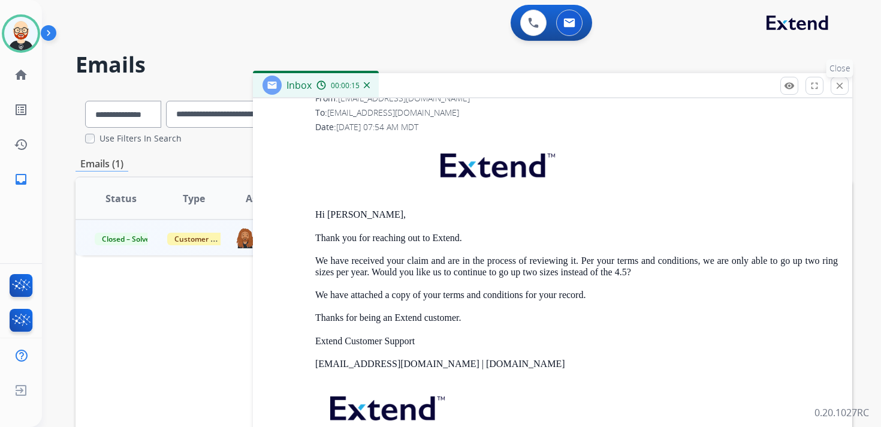
click at [835, 90] on mat-icon "close" at bounding box center [839, 85] width 11 height 11
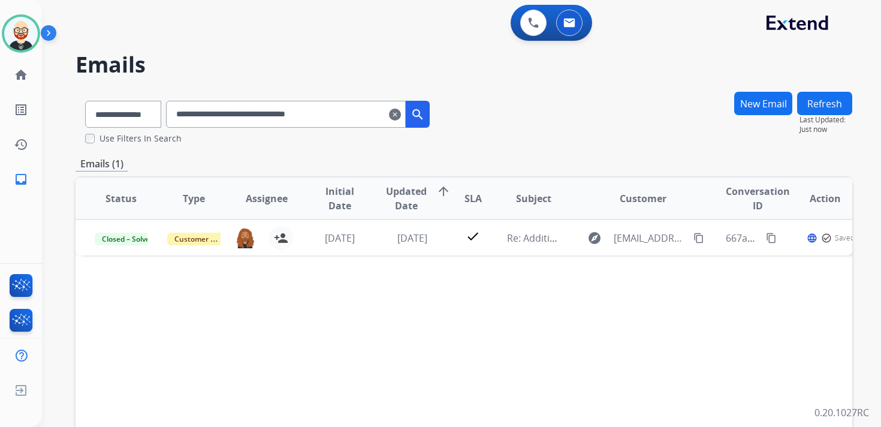
click at [401, 116] on mat-icon "clear" at bounding box center [395, 114] width 12 height 14
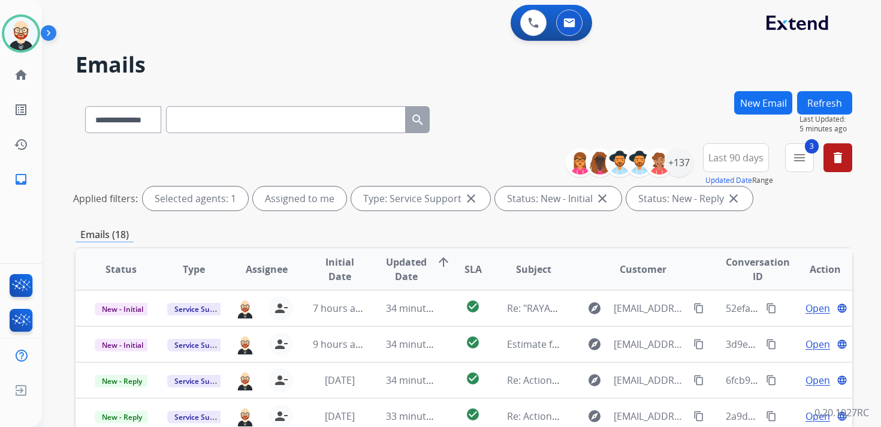
click at [237, 117] on input "text" at bounding box center [286, 119] width 240 height 27
paste input "**********"
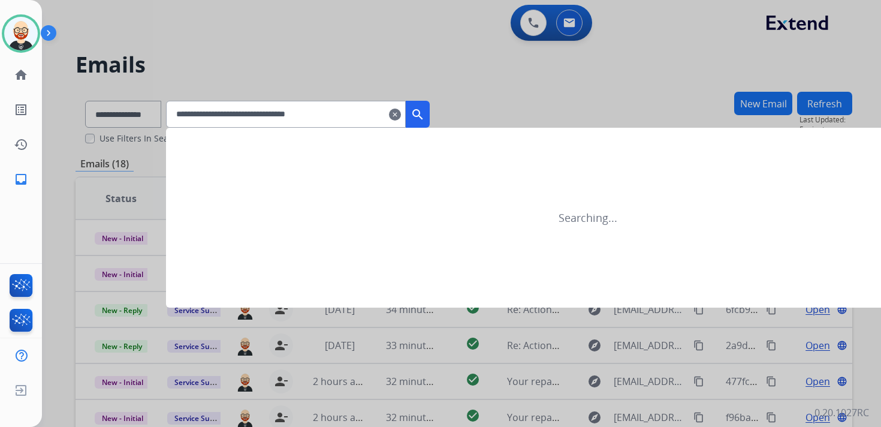
type input "**********"
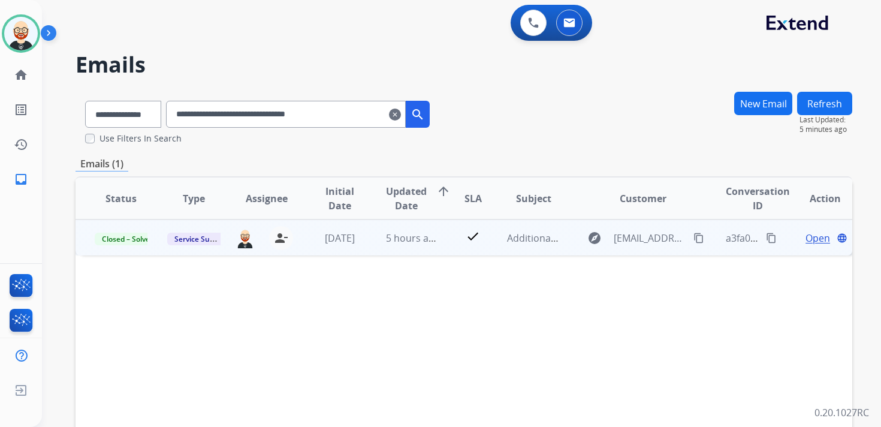
click at [811, 241] on span "Open" at bounding box center [817, 238] width 25 height 14
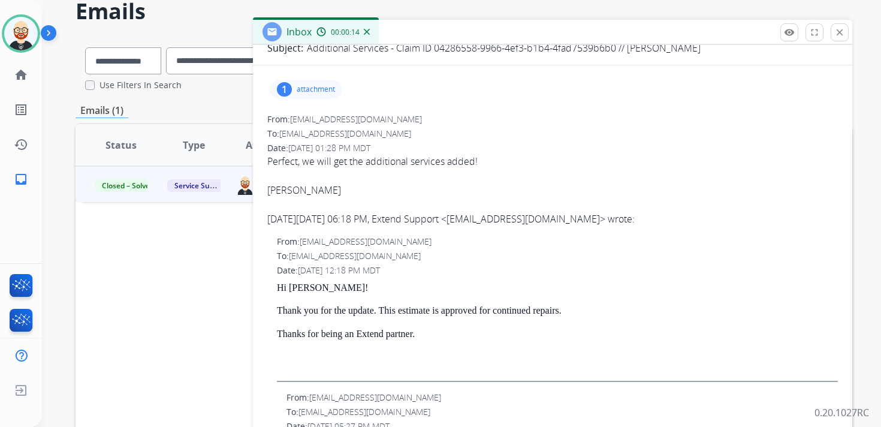
scroll to position [110, 0]
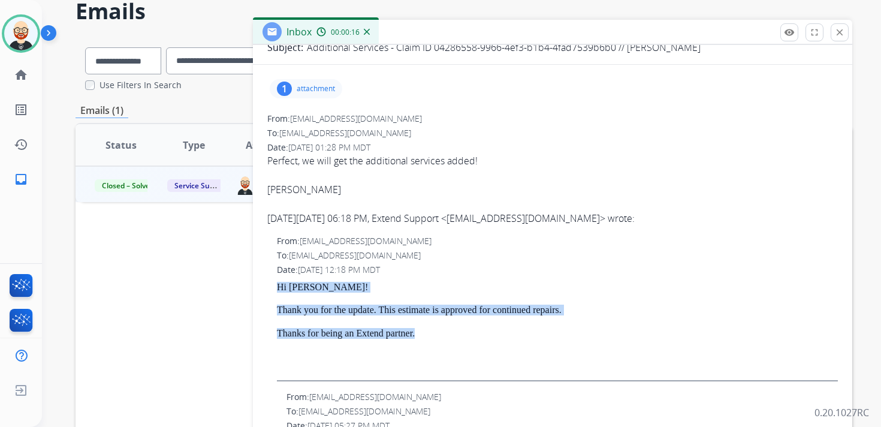
drag, startPoint x: 450, startPoint y: 339, endPoint x: 276, endPoint y: 291, distance: 180.7
click at [276, 291] on div "From: [EMAIL_ADDRESS][DOMAIN_NAME] To: [EMAIL_ADDRESS][DOMAIN_NAME] Date: [DATE…" at bounding box center [552, 308] width 570 height 146
copy div "Hi [PERSON_NAME]! Thank you for the update. This estimate is approved for conti…"
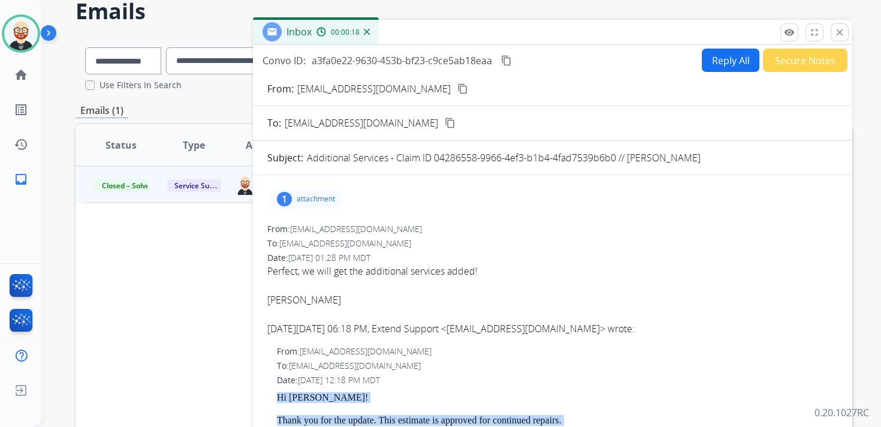
click at [709, 62] on button "Reply All" at bounding box center [731, 60] width 58 height 23
select select "**********"
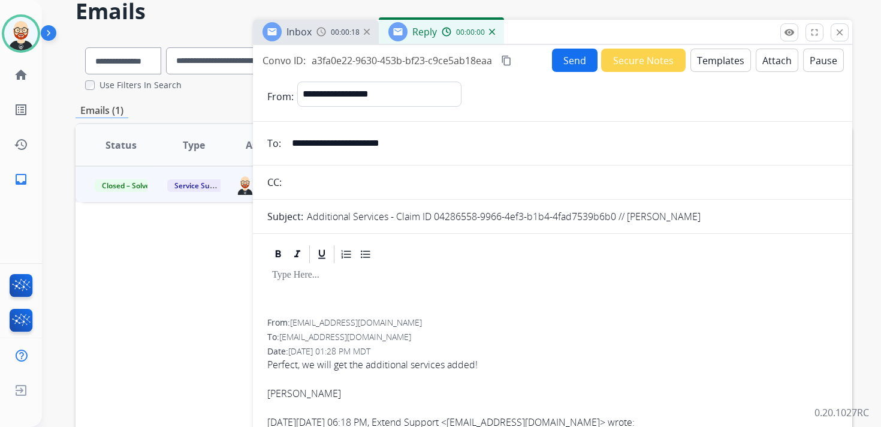
click at [298, 281] on div at bounding box center [552, 292] width 570 height 54
paste div
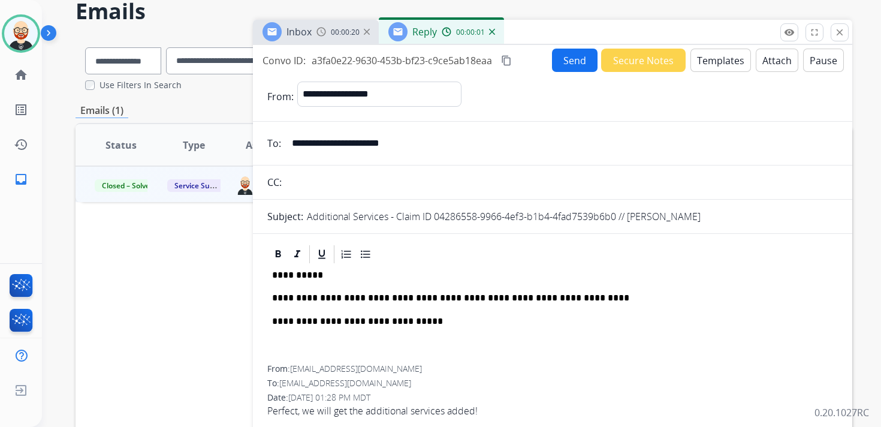
click at [303, 297] on p "**********" at bounding box center [547, 297] width 551 height 11
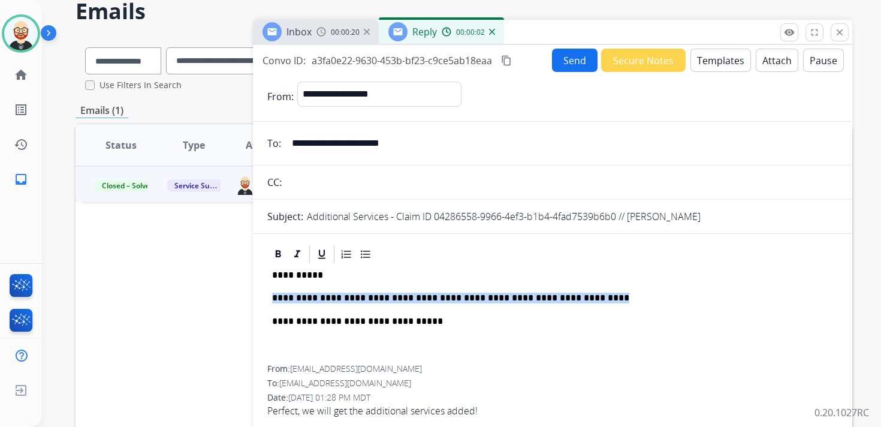
click at [303, 297] on p "**********" at bounding box center [547, 297] width 551 height 11
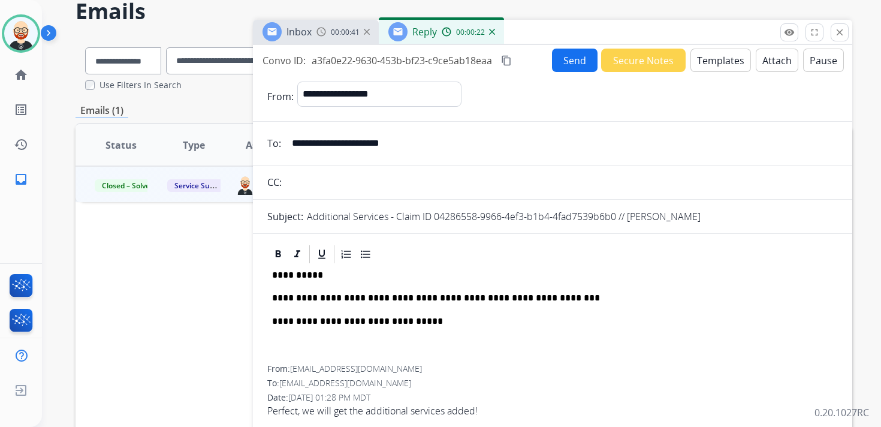
click at [509, 61] on mat-icon "content_copy" at bounding box center [506, 60] width 11 height 11
click at [572, 59] on button "Send" at bounding box center [575, 60] width 46 height 23
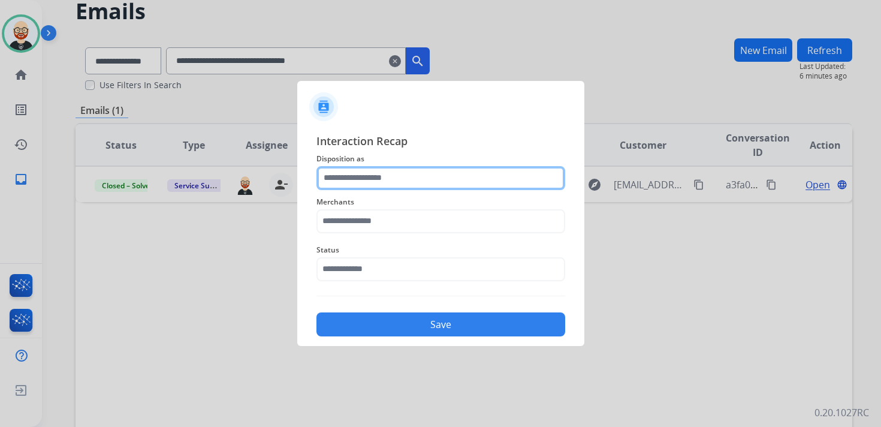
click at [386, 174] on input "text" at bounding box center [440, 178] width 249 height 24
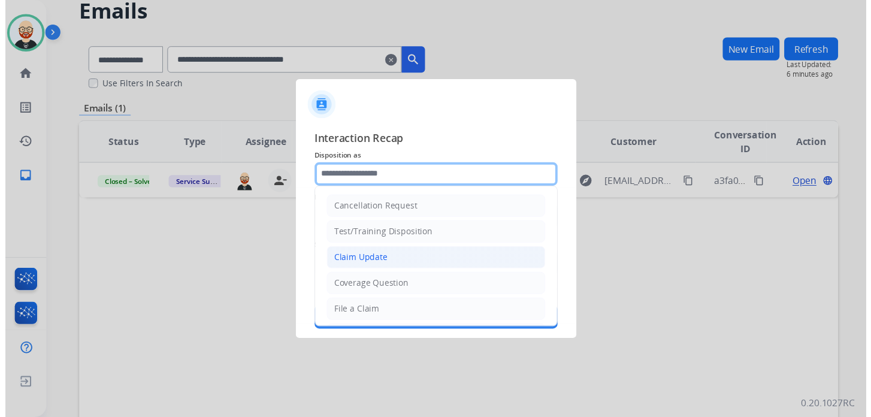
scroll to position [180, 0]
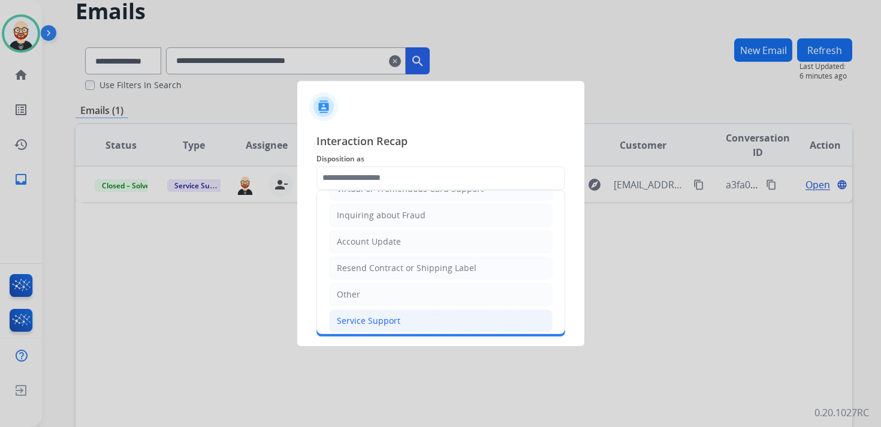
click at [377, 315] on div "Service Support" at bounding box center [369, 321] width 64 height 12
type input "**********"
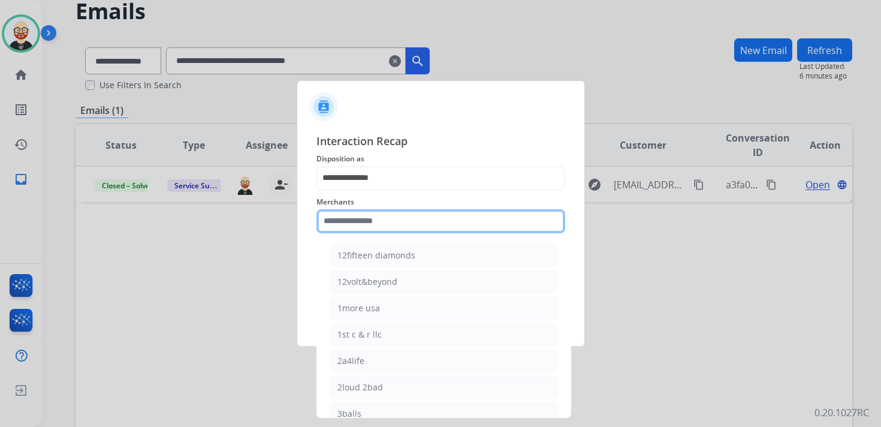
click at [361, 229] on input "text" at bounding box center [440, 221] width 249 height 24
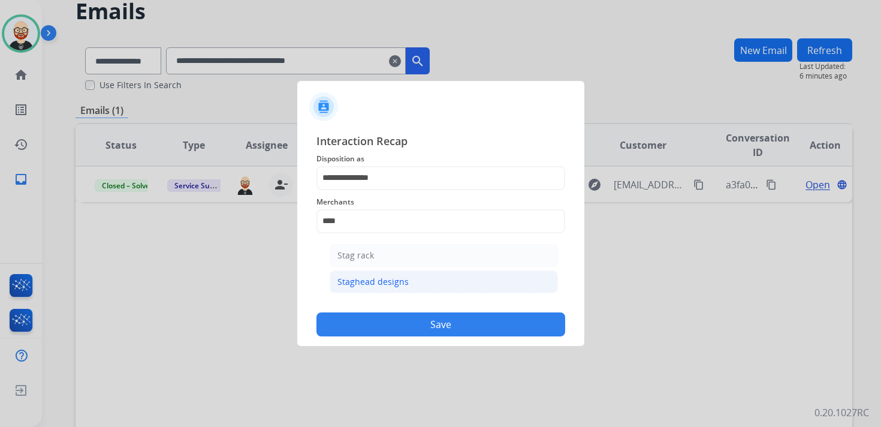
click at [375, 285] on div "Staghead designs" at bounding box center [372, 282] width 71 height 12
type input "**********"
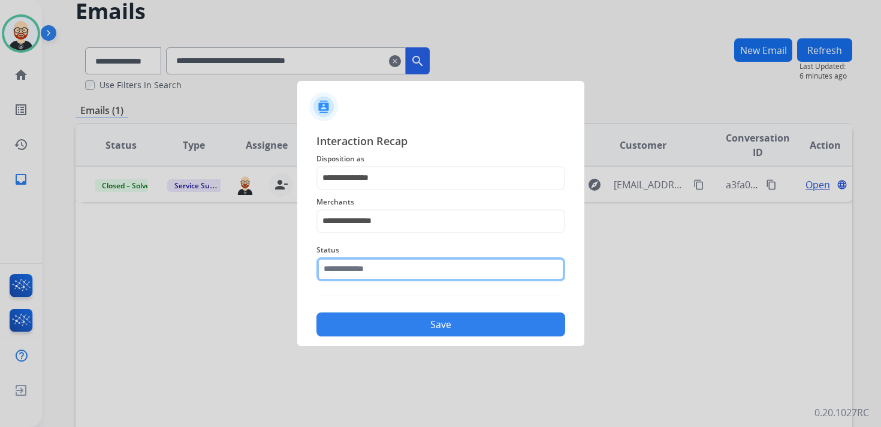
click at [359, 271] on input "text" at bounding box center [440, 269] width 249 height 24
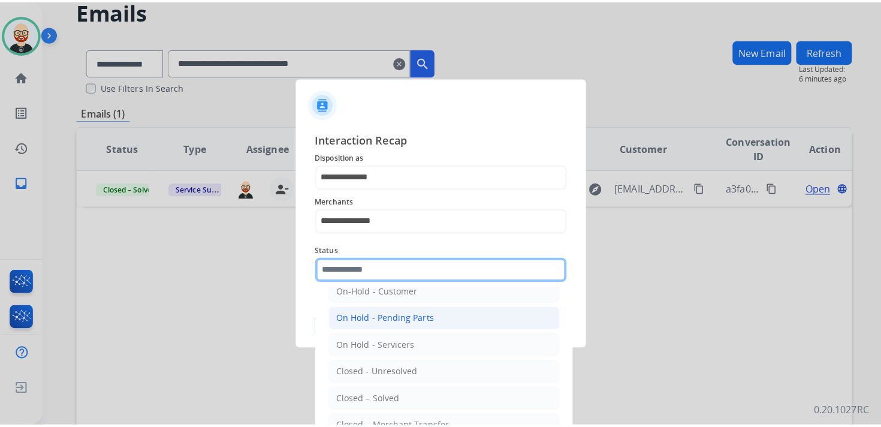
scroll to position [45, 0]
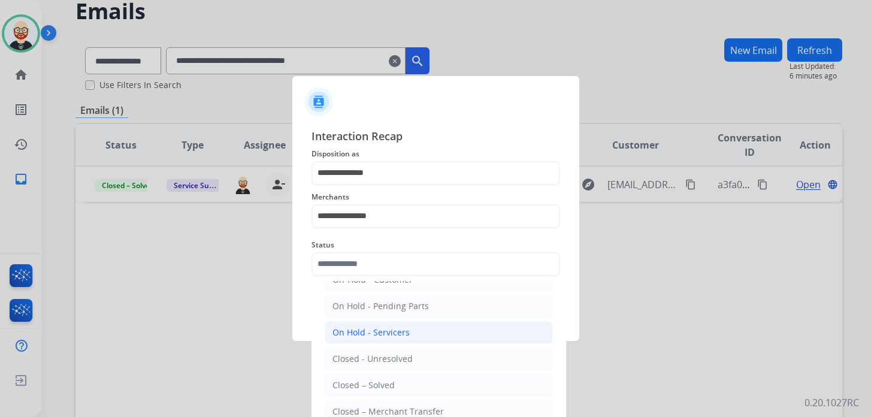
click at [382, 330] on div "On Hold - Servicers" at bounding box center [371, 333] width 77 height 12
type input "**********"
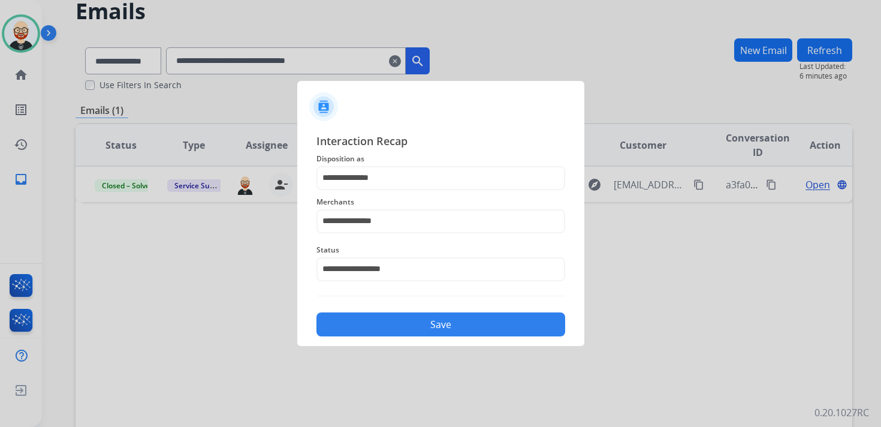
click at [386, 323] on button "Save" at bounding box center [440, 324] width 249 height 24
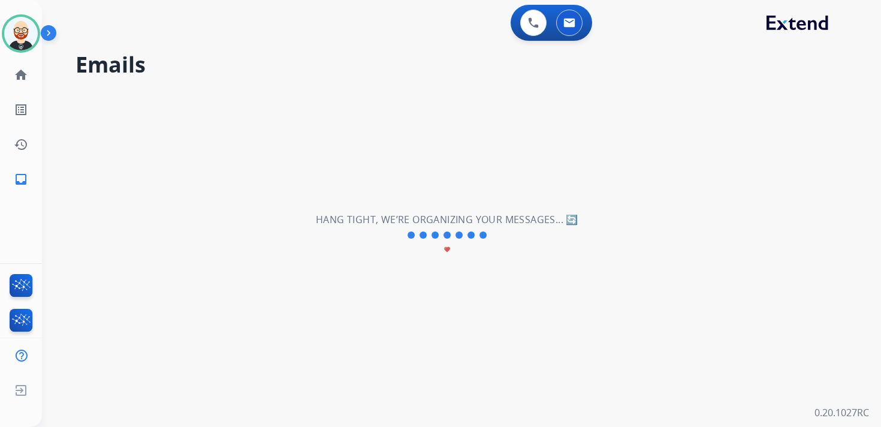
scroll to position [0, 0]
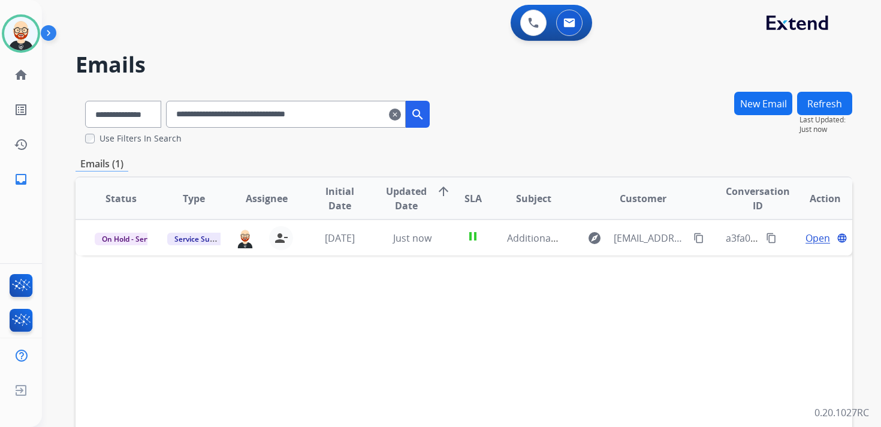
click at [401, 113] on mat-icon "clear" at bounding box center [395, 114] width 12 height 14
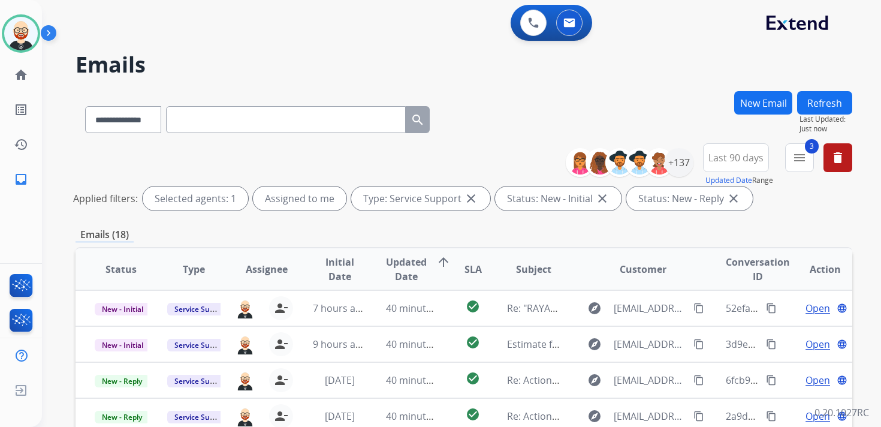
click at [236, 117] on input "text" at bounding box center [286, 119] width 240 height 27
paste input "**********"
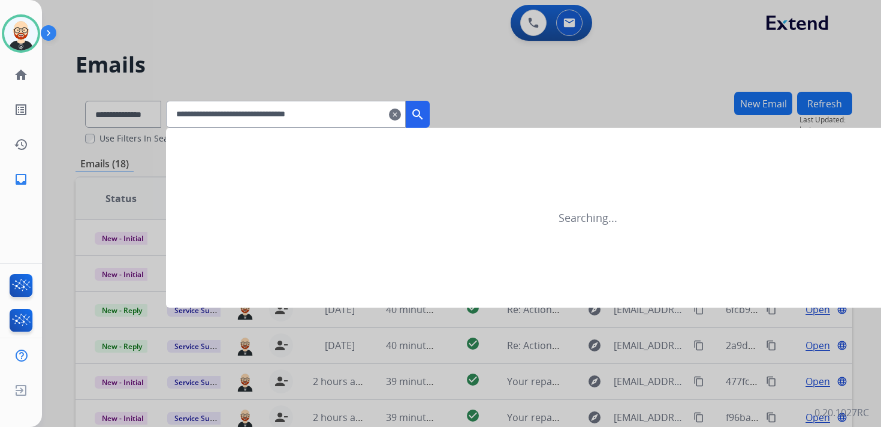
type input "**********"
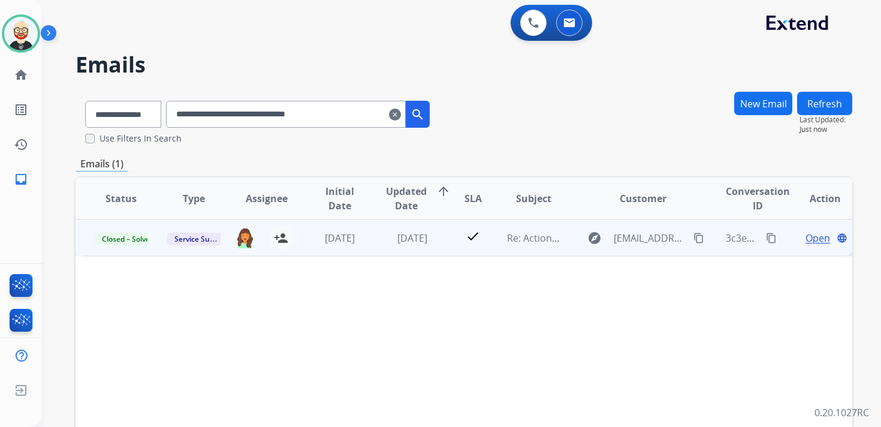
click at [807, 240] on span "Open" at bounding box center [817, 238] width 25 height 14
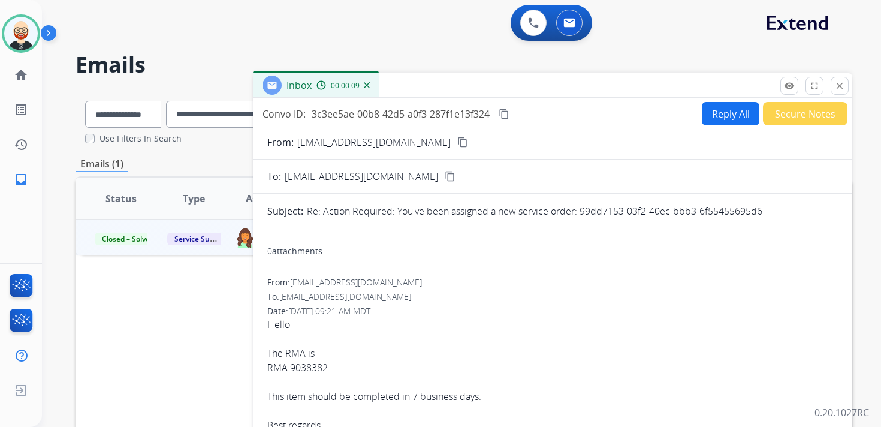
click at [720, 115] on button "Reply All" at bounding box center [731, 113] width 58 height 23
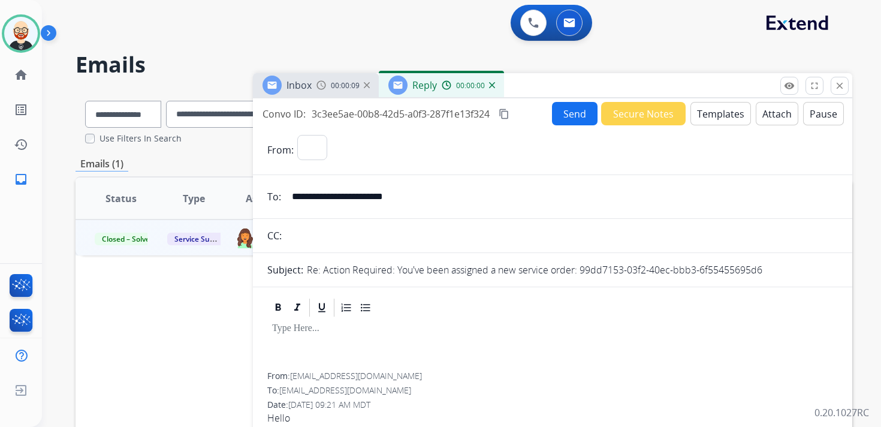
select select "**********"
click at [339, 338] on div at bounding box center [552, 345] width 570 height 54
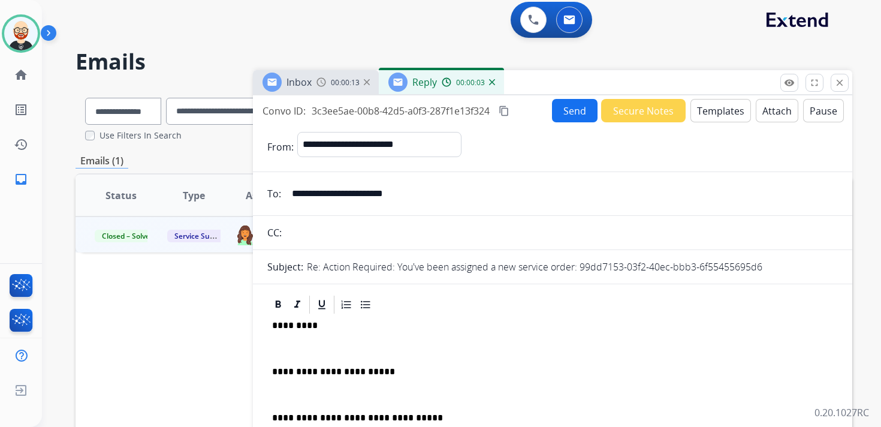
click at [314, 340] on div "**********" at bounding box center [552, 399] width 570 height 169
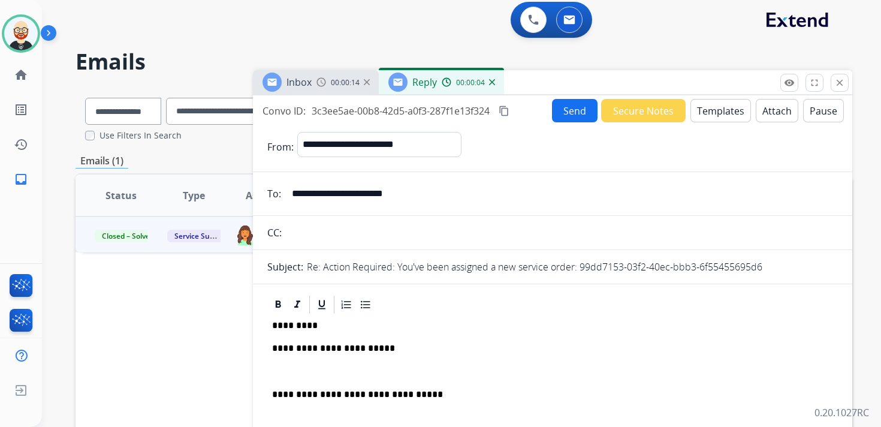
click at [292, 365] on div "**********" at bounding box center [552, 388] width 570 height 146
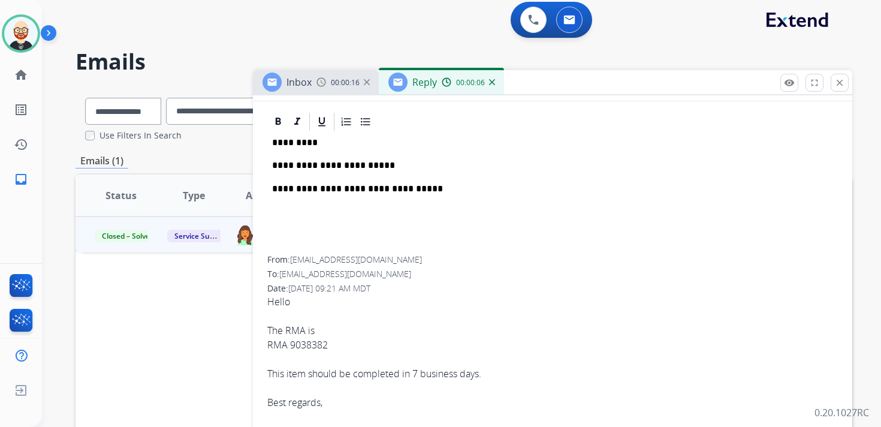
scroll to position [185, 0]
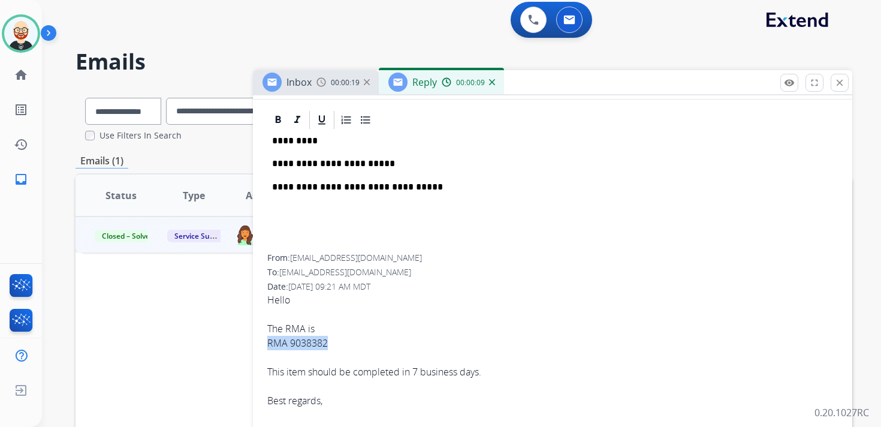
drag, startPoint x: 331, startPoint y: 345, endPoint x: 266, endPoint y: 348, distance: 65.4
copy link "RMA 9038382"
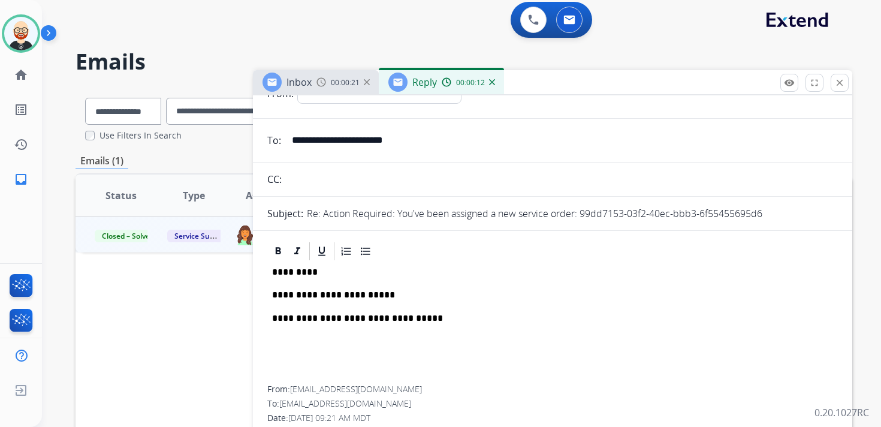
scroll to position [50, 0]
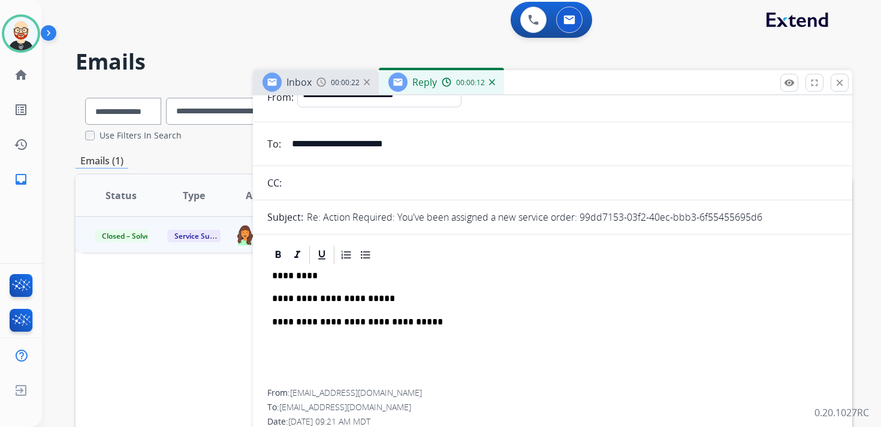
click at [367, 298] on p "**********" at bounding box center [547, 298] width 551 height 11
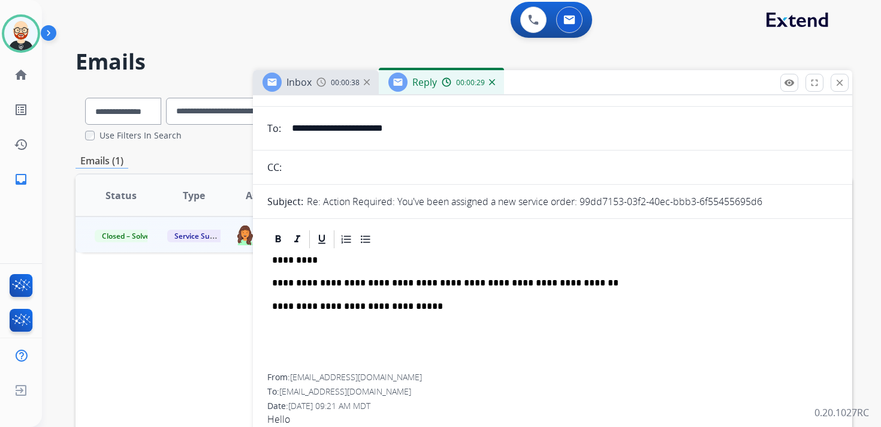
scroll to position [0, 0]
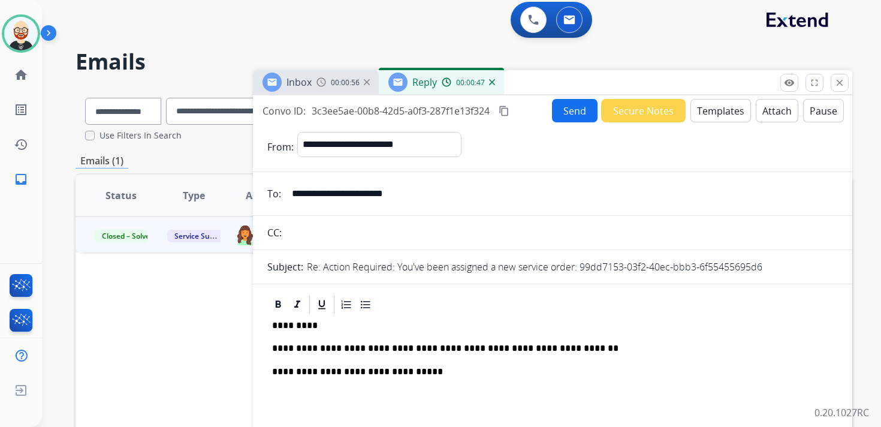
click at [563, 117] on button "Send" at bounding box center [575, 110] width 46 height 23
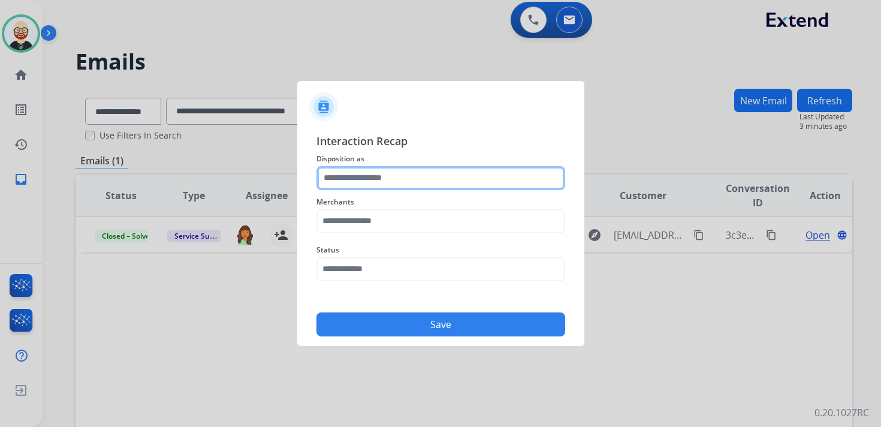
click at [376, 186] on input "text" at bounding box center [440, 178] width 249 height 24
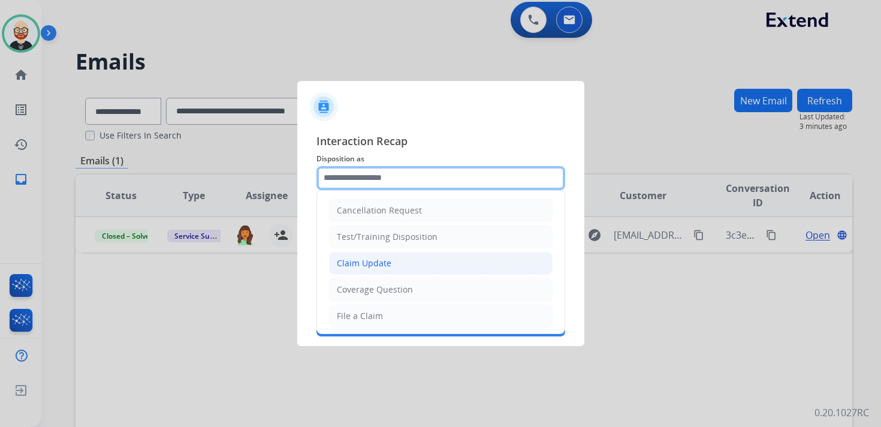
scroll to position [180, 0]
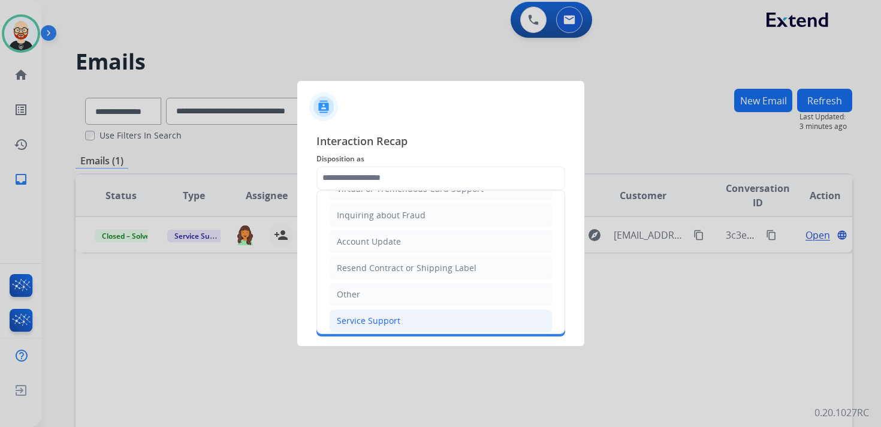
click at [374, 316] on div "Service Support" at bounding box center [369, 321] width 64 height 12
type input "**********"
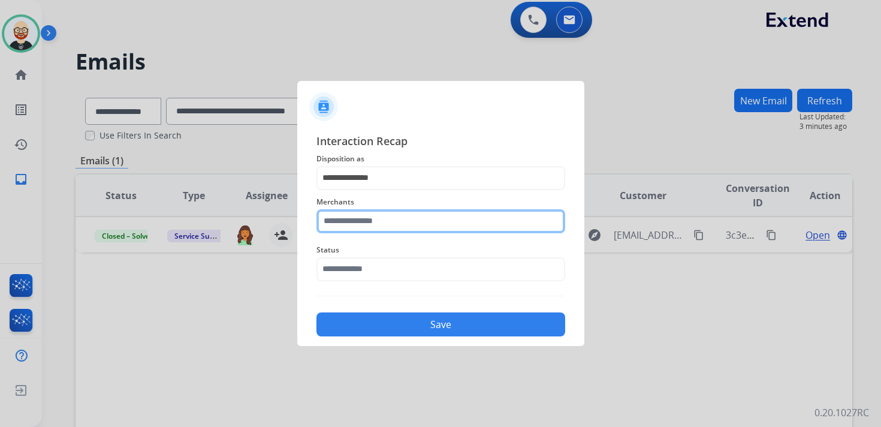
click at [365, 226] on input "text" at bounding box center [440, 221] width 249 height 24
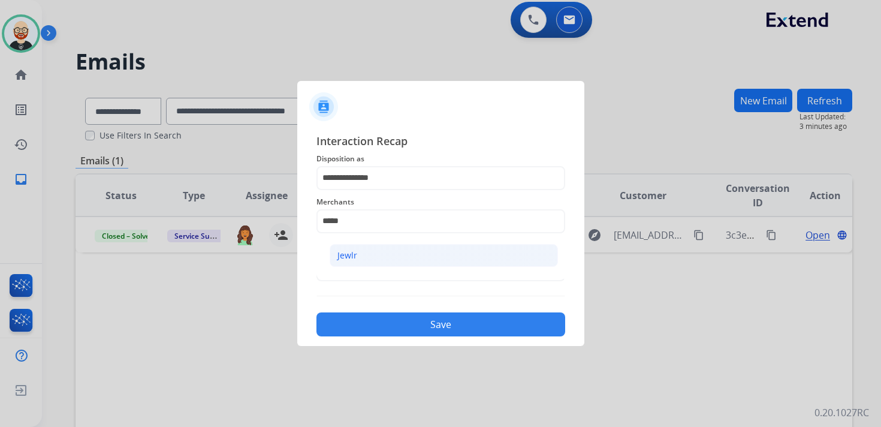
click at [375, 257] on li "Jewlr" at bounding box center [444, 255] width 228 height 23
type input "*****"
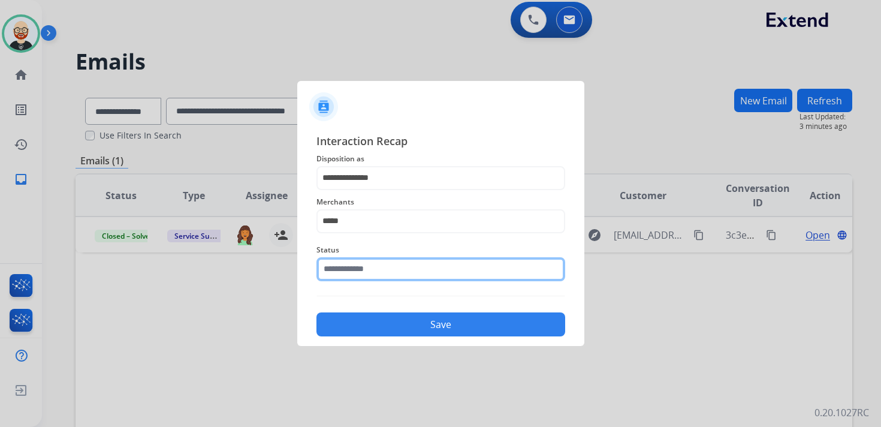
click at [364, 269] on input "text" at bounding box center [440, 269] width 249 height 24
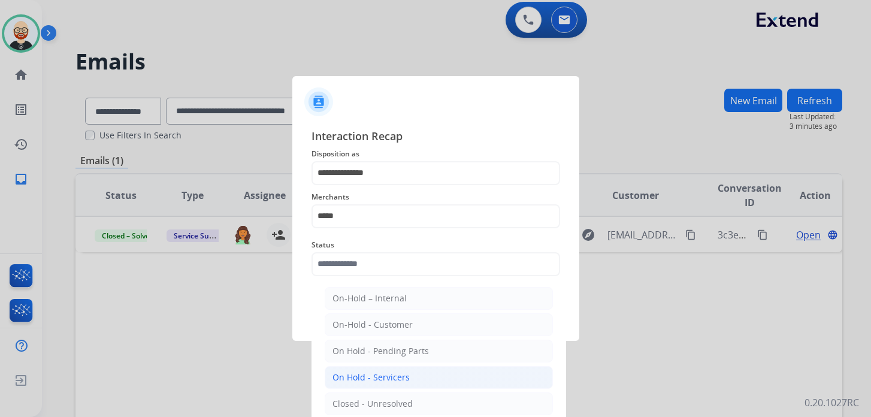
click at [369, 371] on div "On Hold - Servicers" at bounding box center [371, 377] width 77 height 12
type input "**********"
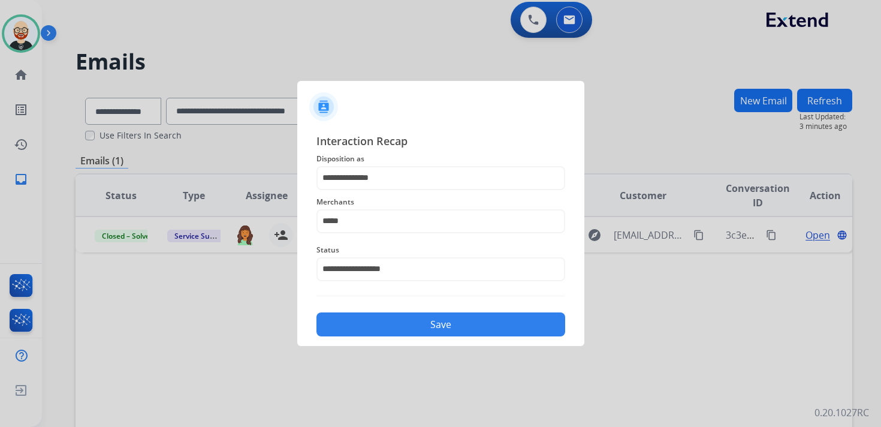
click at [367, 323] on button "Save" at bounding box center [440, 324] width 249 height 24
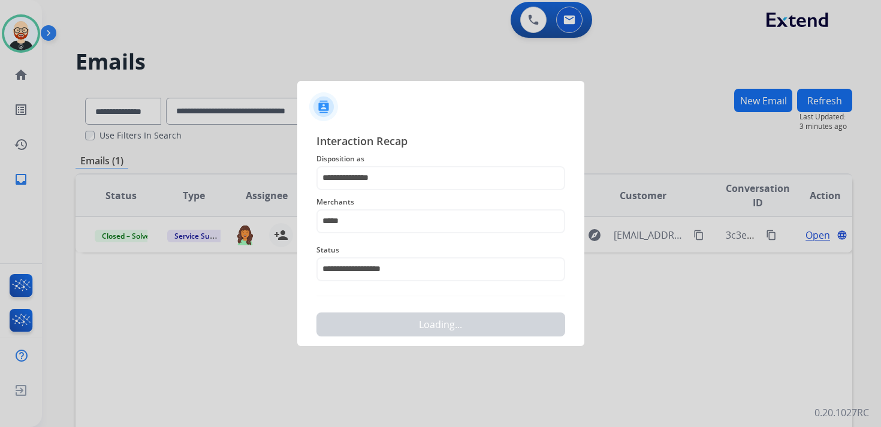
scroll to position [0, 0]
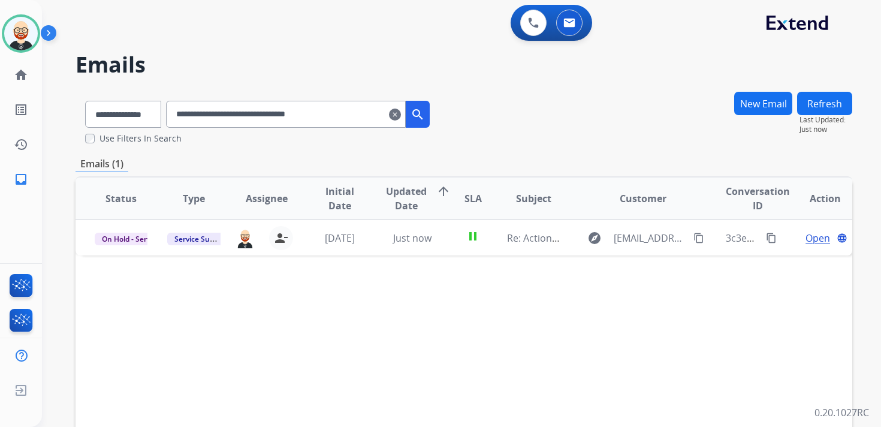
click at [401, 117] on mat-icon "clear" at bounding box center [395, 114] width 12 height 14
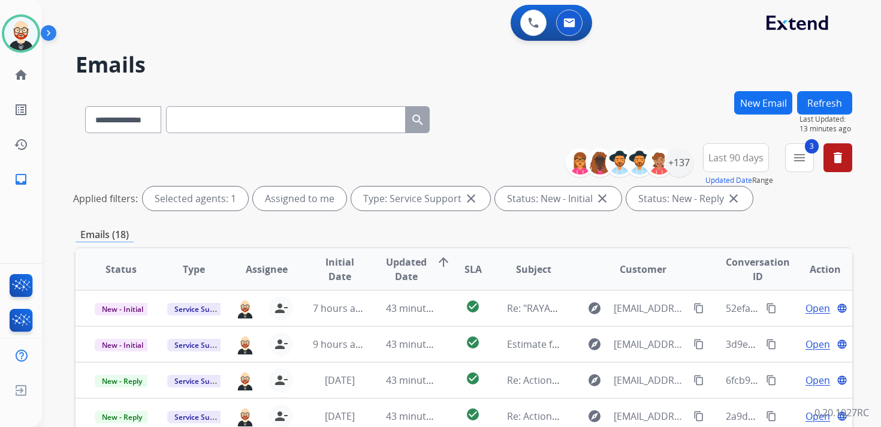
click at [799, 105] on button "Refresh" at bounding box center [824, 102] width 55 height 23
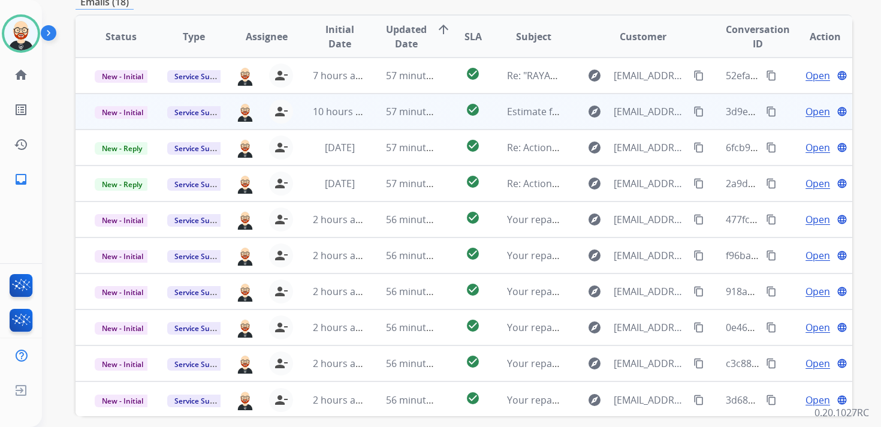
scroll to position [182, 0]
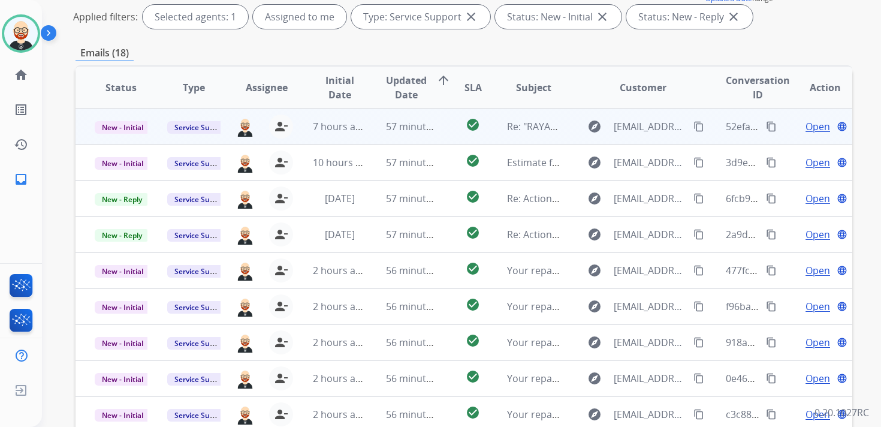
click at [805, 122] on span "Open" at bounding box center [817, 126] width 25 height 14
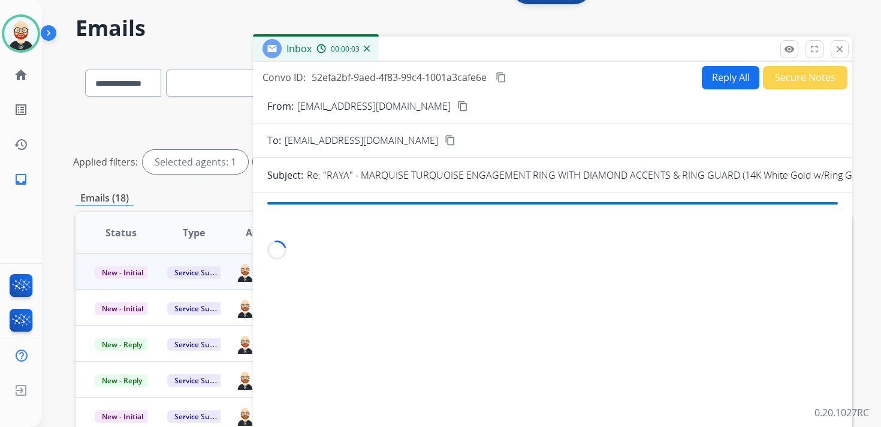
scroll to position [0, 0]
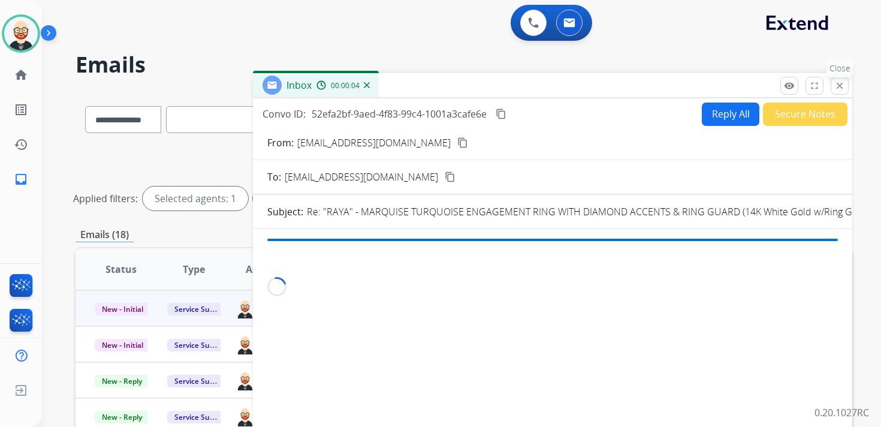
click at [839, 83] on mat-icon "close" at bounding box center [839, 85] width 11 height 11
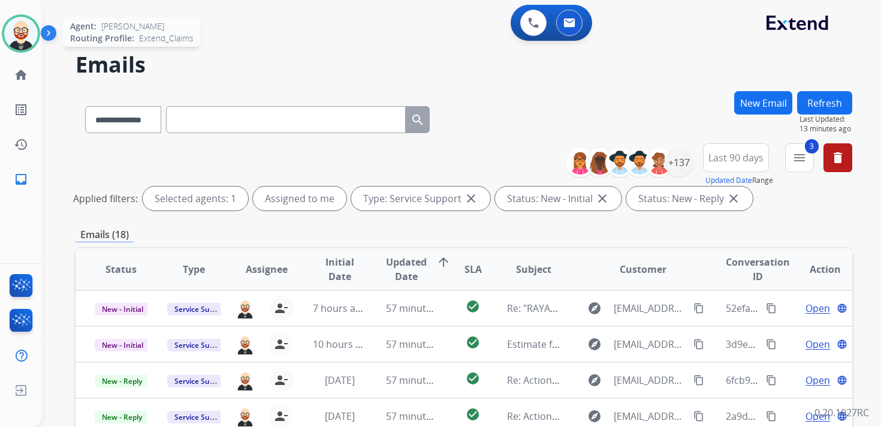
click at [25, 32] on img at bounding box center [21, 34] width 34 height 34
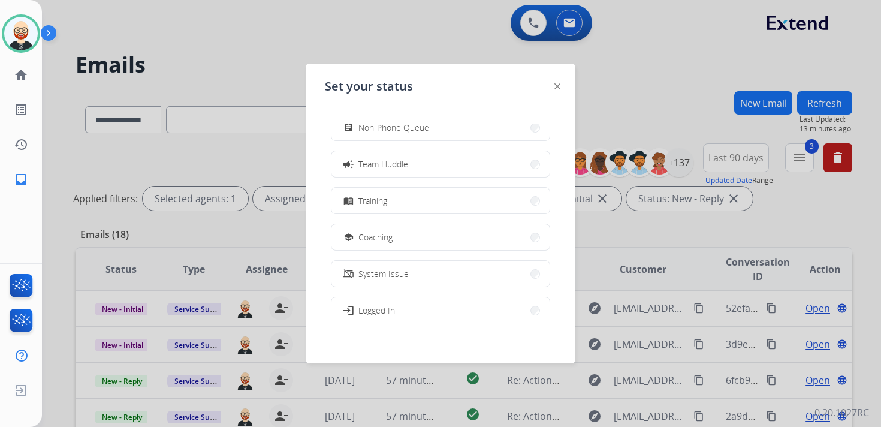
scroll to position [189, 0]
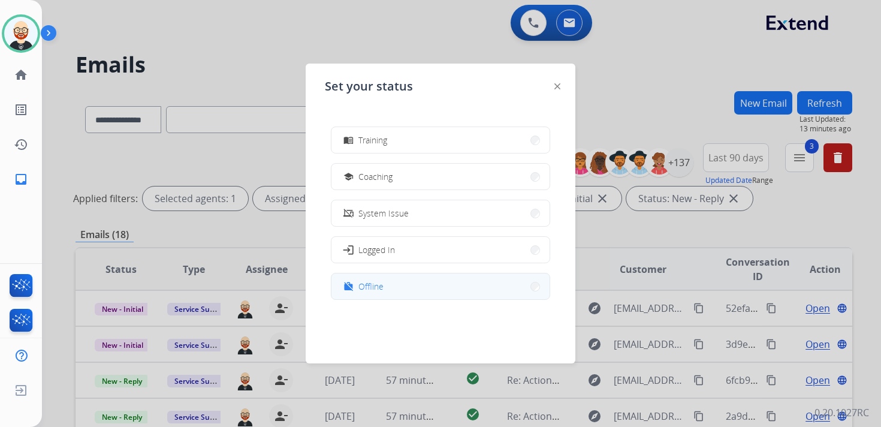
click at [378, 285] on span "Offline" at bounding box center [370, 286] width 25 height 13
